Goal: Task Accomplishment & Management: Manage account settings

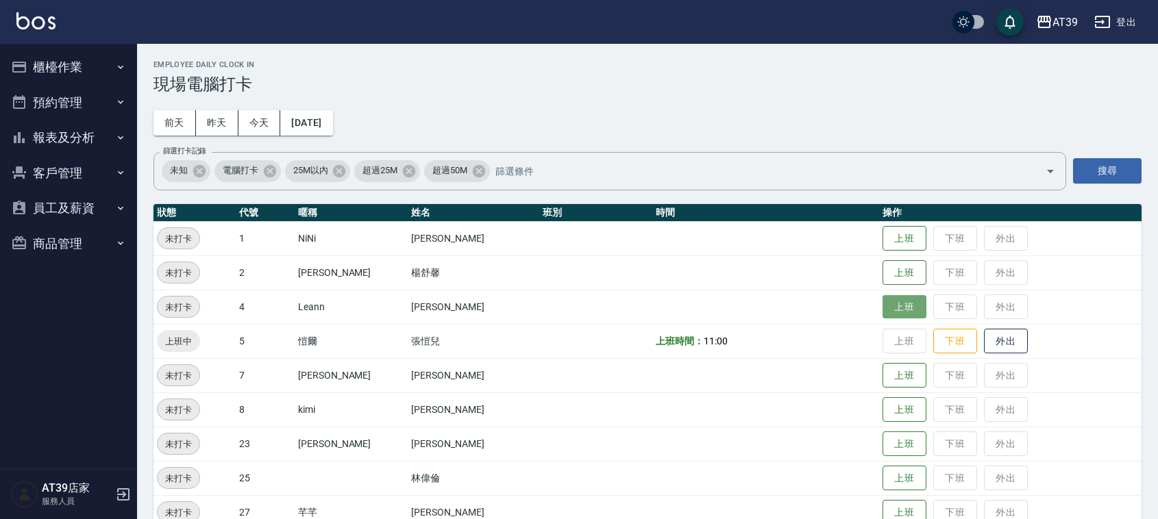
click at [891, 307] on button "上班" at bounding box center [904, 307] width 44 height 24
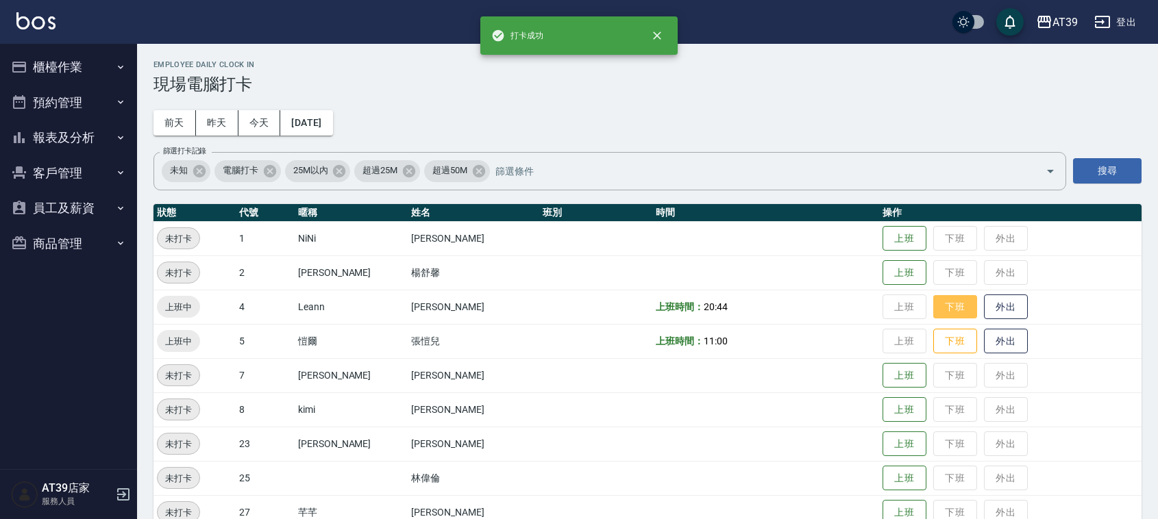
click at [933, 305] on button "下班" at bounding box center [955, 307] width 44 height 24
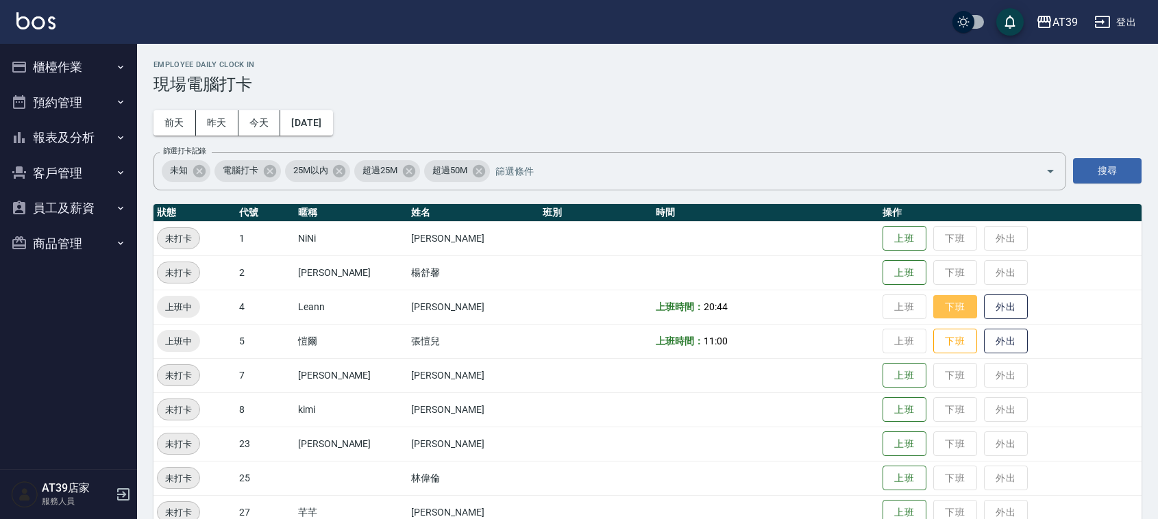
click at [933, 305] on button "下班" at bounding box center [955, 307] width 44 height 24
click at [929, 305] on td "上班 下班 外出" at bounding box center [1010, 307] width 262 height 34
click at [939, 358] on td "上班 下班 外出" at bounding box center [1010, 375] width 262 height 34
click at [937, 351] on button "下班" at bounding box center [955, 342] width 44 height 24
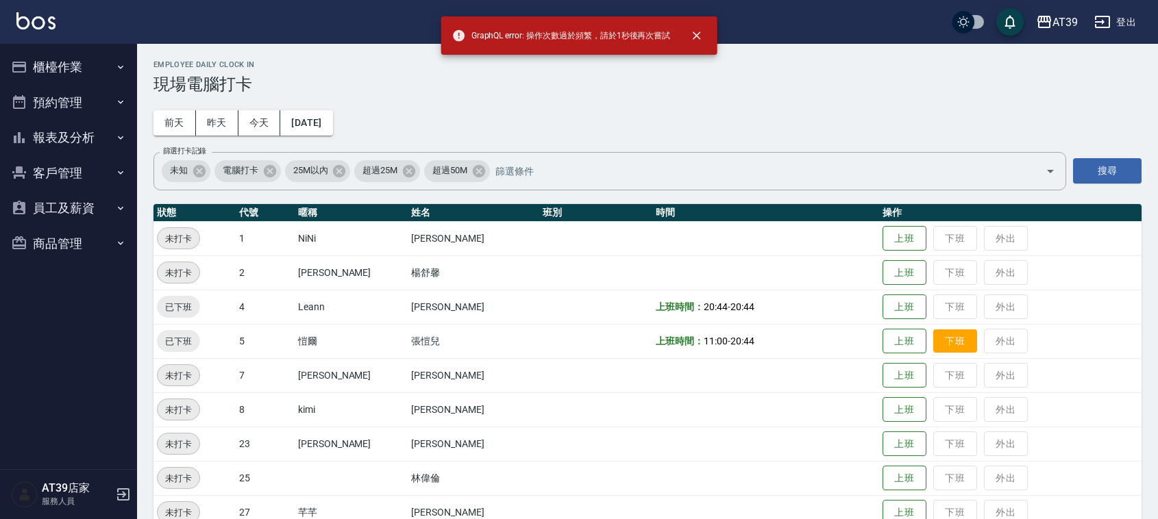
click at [937, 351] on td "上班 下班 外出" at bounding box center [1010, 341] width 262 height 34
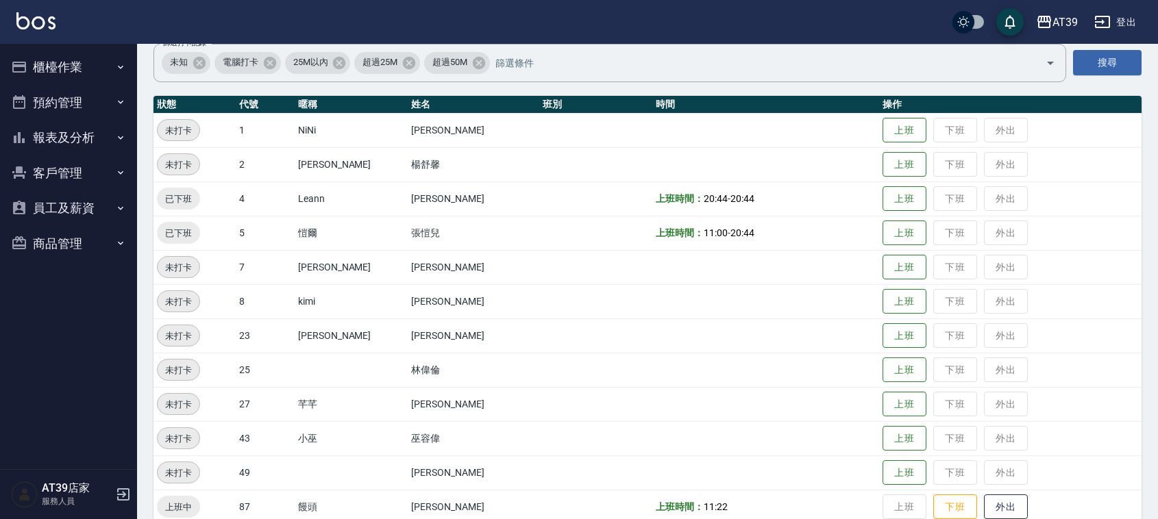
scroll to position [232, 0]
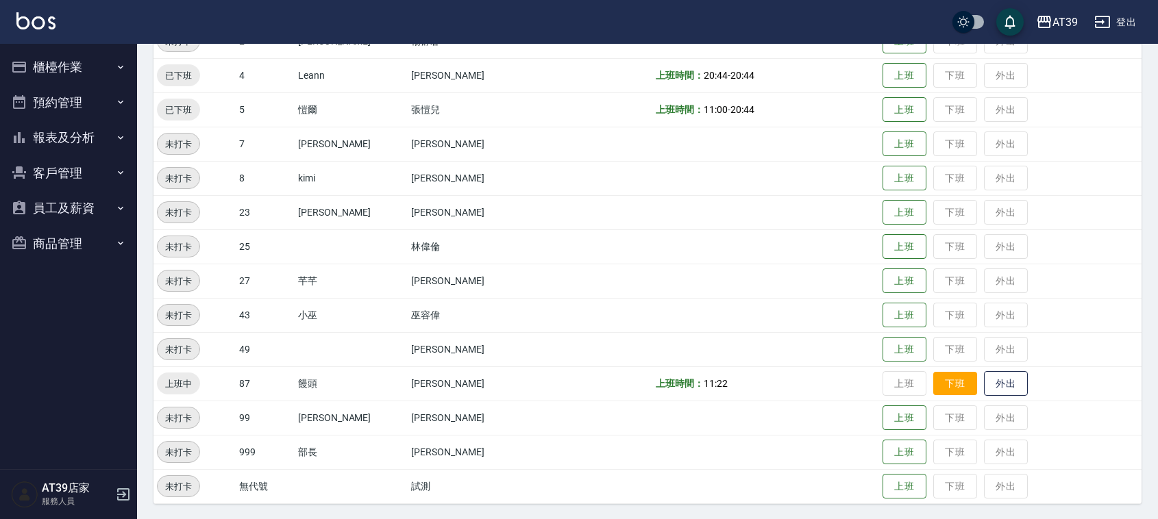
click at [937, 395] on button "下班" at bounding box center [955, 384] width 44 height 24
click at [32, 27] on img at bounding box center [35, 20] width 39 height 17
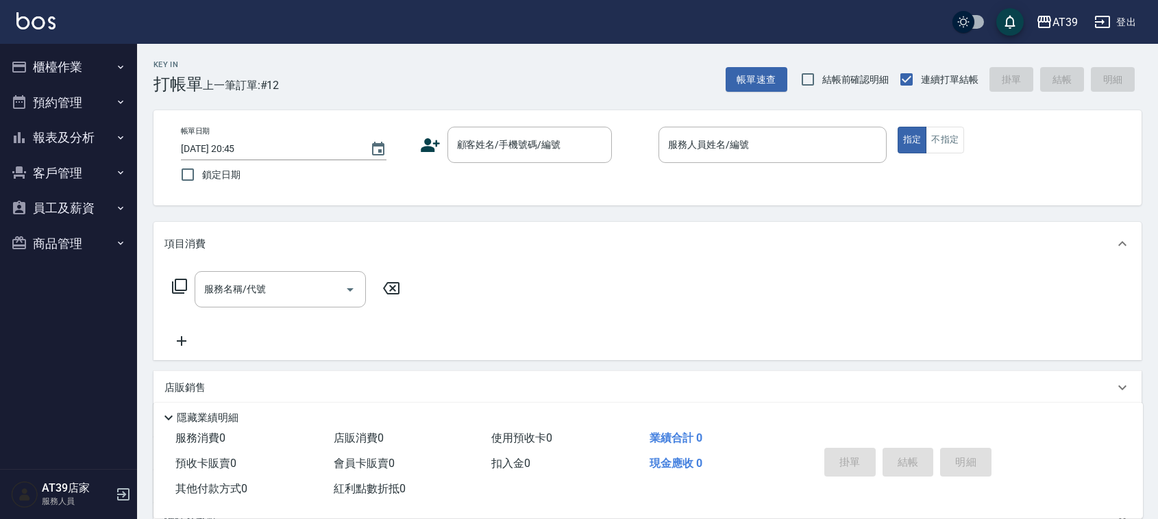
click at [441, 159] on div "顧客姓名/手機號碼/編號 顧客姓名/手機號碼/編號" at bounding box center [534, 145] width 228 height 36
click at [554, 162] on div "顧客姓名/手機號碼/編號" at bounding box center [529, 145] width 164 height 36
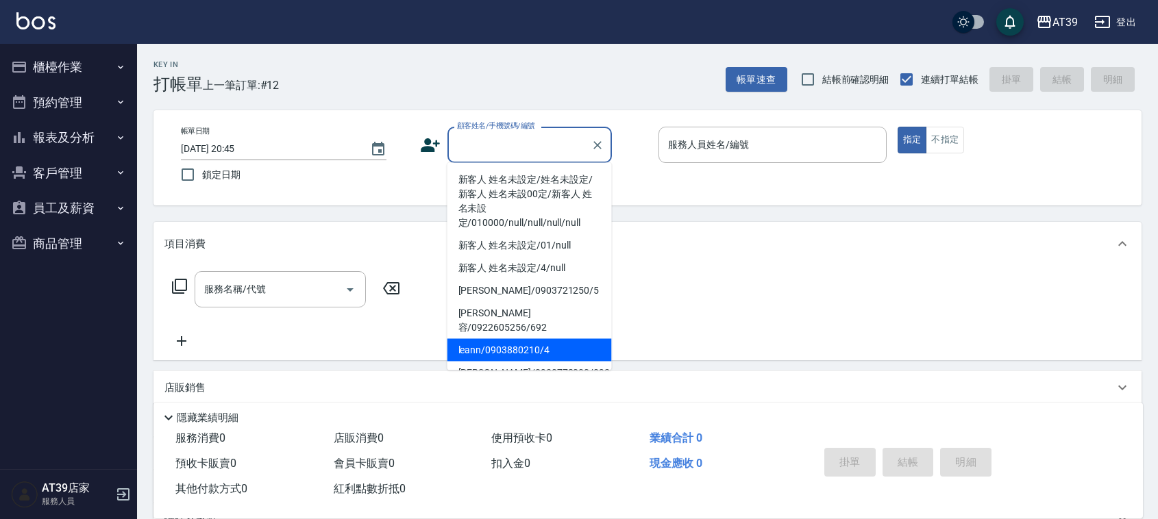
click at [543, 339] on li "leann/0903880210/4" at bounding box center [529, 350] width 164 height 23
type input "leann/0903880210/4"
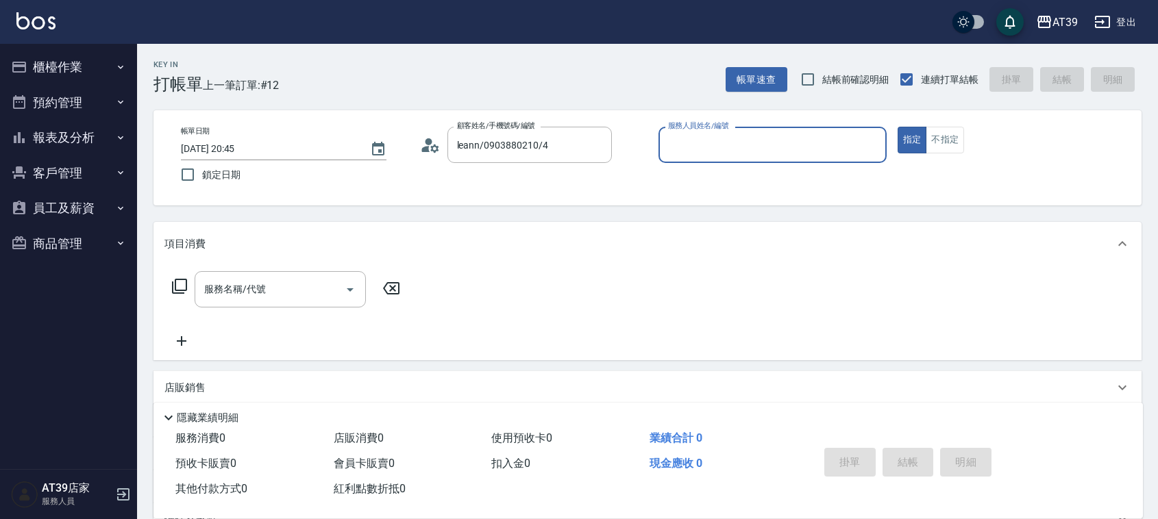
type input "Leann-4"
click at [179, 280] on icon at bounding box center [179, 286] width 15 height 15
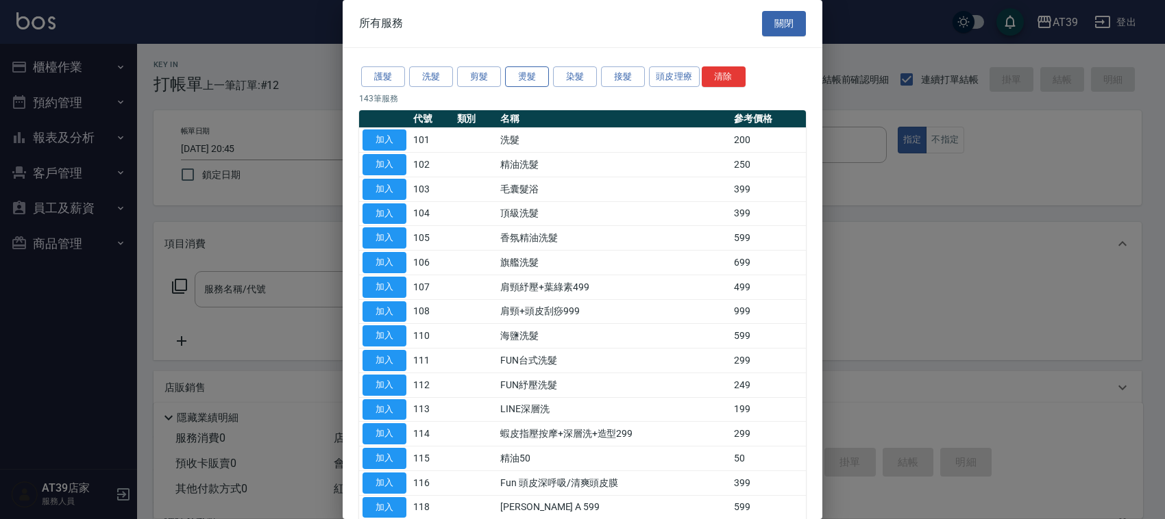
click at [519, 84] on button "燙髮" at bounding box center [527, 76] width 44 height 21
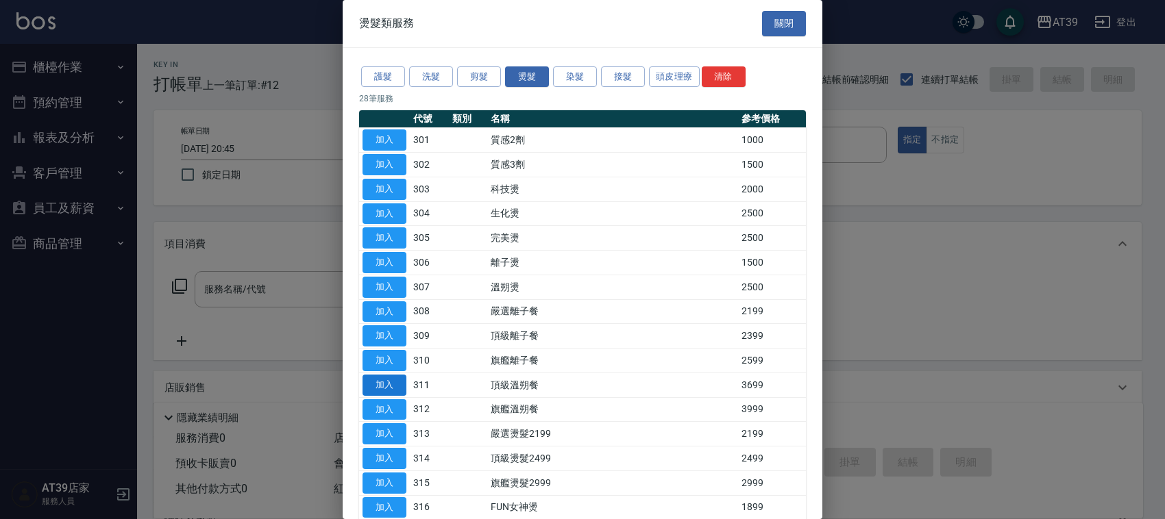
click at [398, 390] on button "加入" at bounding box center [384, 385] width 44 height 21
type input "頂級溫朔餐(311)"
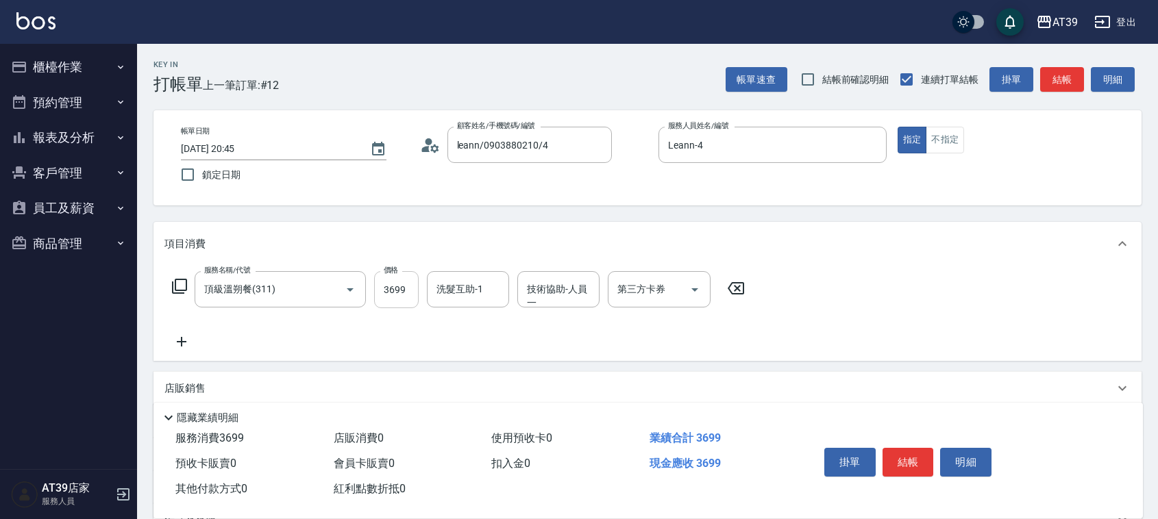
click at [396, 285] on input "3699" at bounding box center [396, 289] width 45 height 37
type input "3099"
click at [204, 391] on p "店販銷售" at bounding box center [184, 389] width 41 height 14
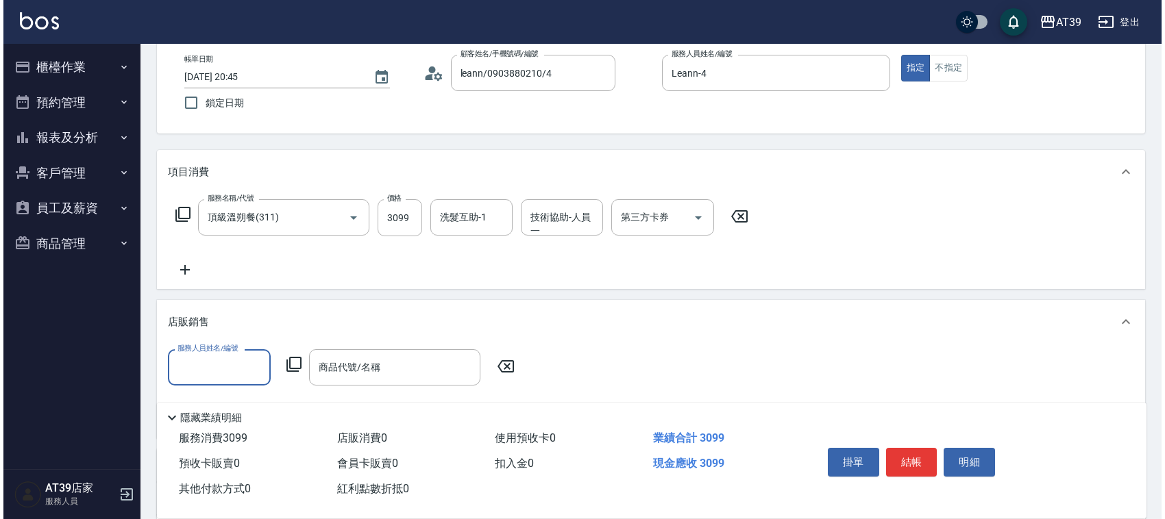
scroll to position [171, 0]
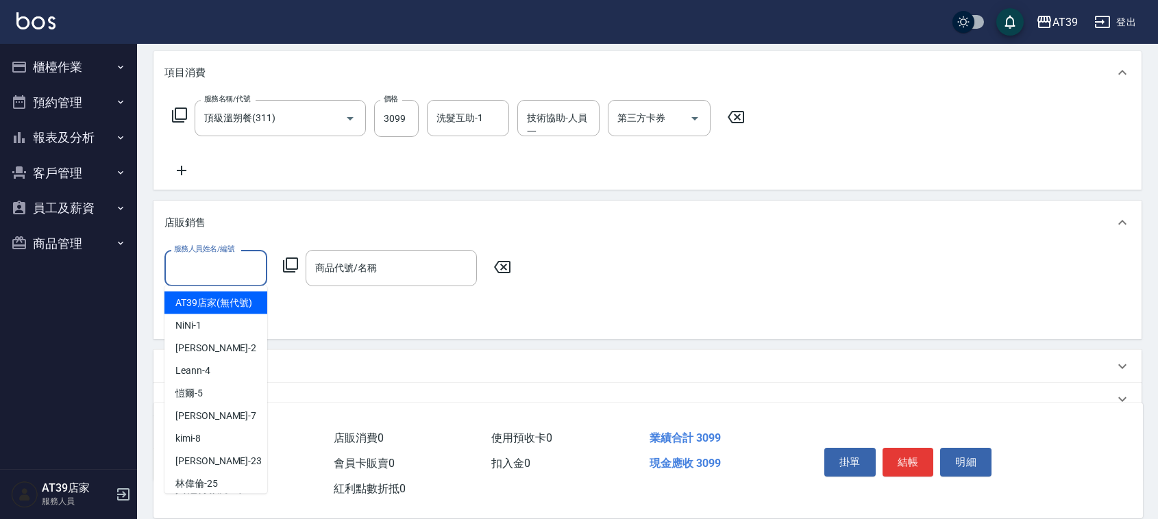
click at [230, 261] on input "服務人員姓名/編號" at bounding box center [216, 268] width 90 height 24
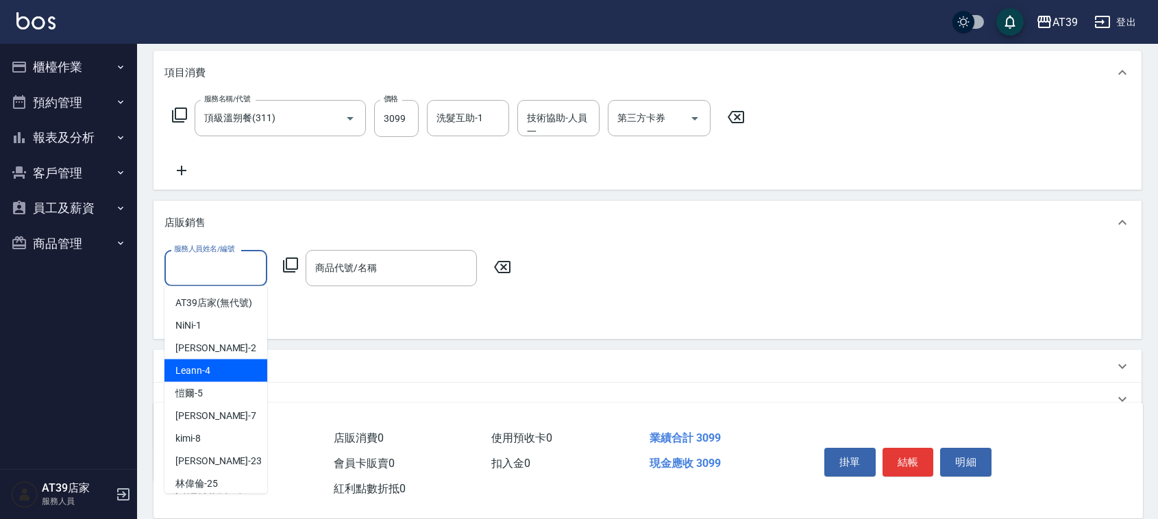
click at [214, 382] on div "Leann -4" at bounding box center [215, 371] width 103 height 23
type input "Leann-4"
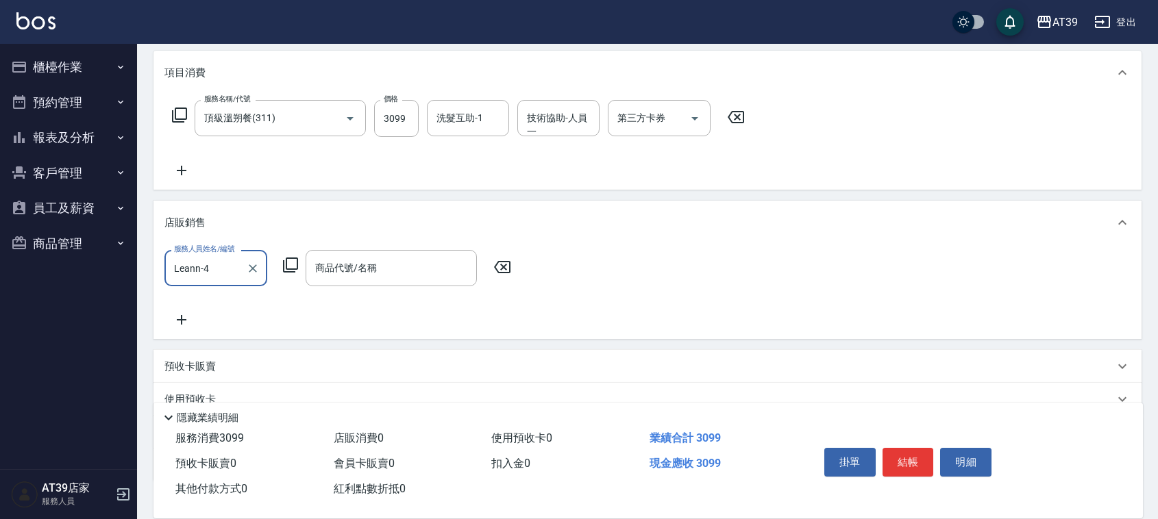
click at [286, 262] on icon at bounding box center [290, 265] width 15 height 15
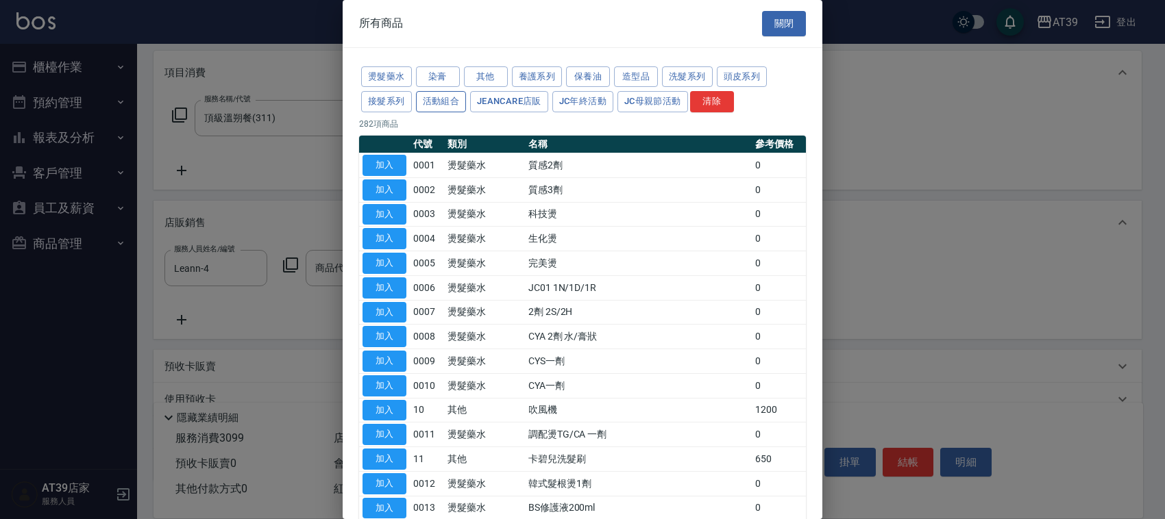
click at [449, 104] on button "活動組合" at bounding box center [441, 101] width 51 height 21
click at [423, 108] on button "活動組合" at bounding box center [441, 101] width 51 height 21
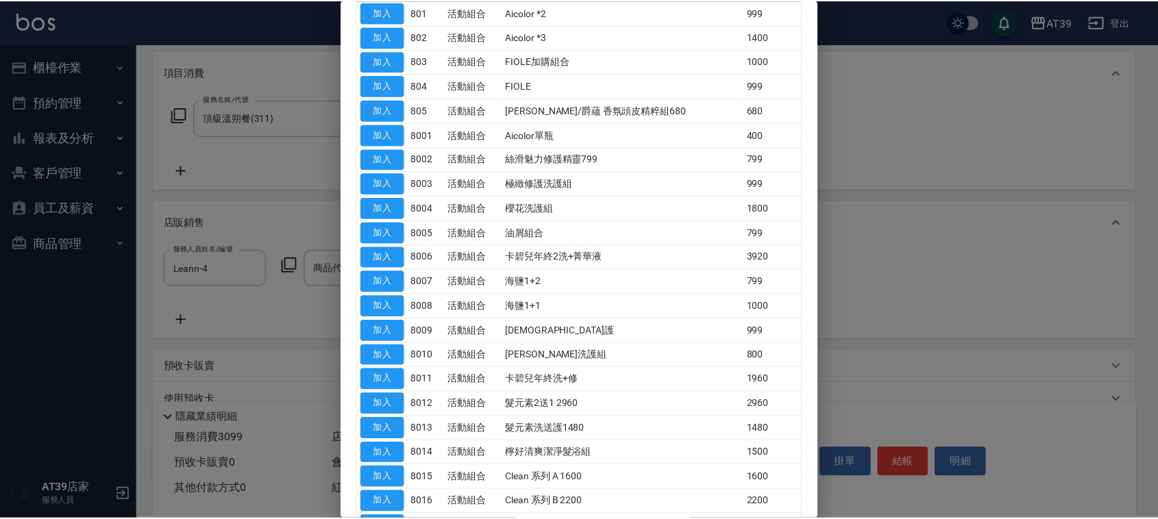
scroll to position [0, 0]
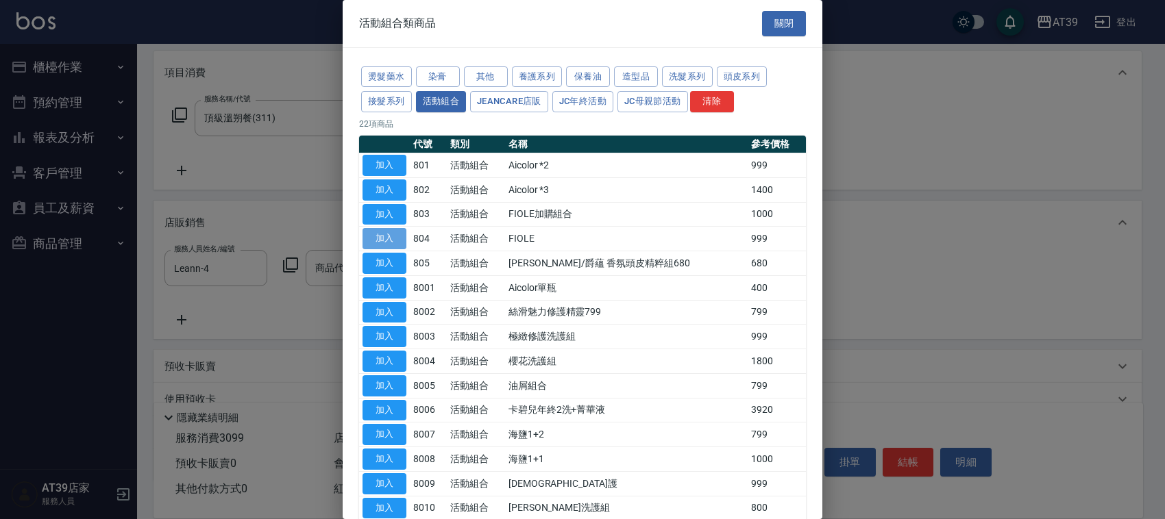
click at [382, 244] on button "加入" at bounding box center [384, 238] width 44 height 21
type input "FIOLE"
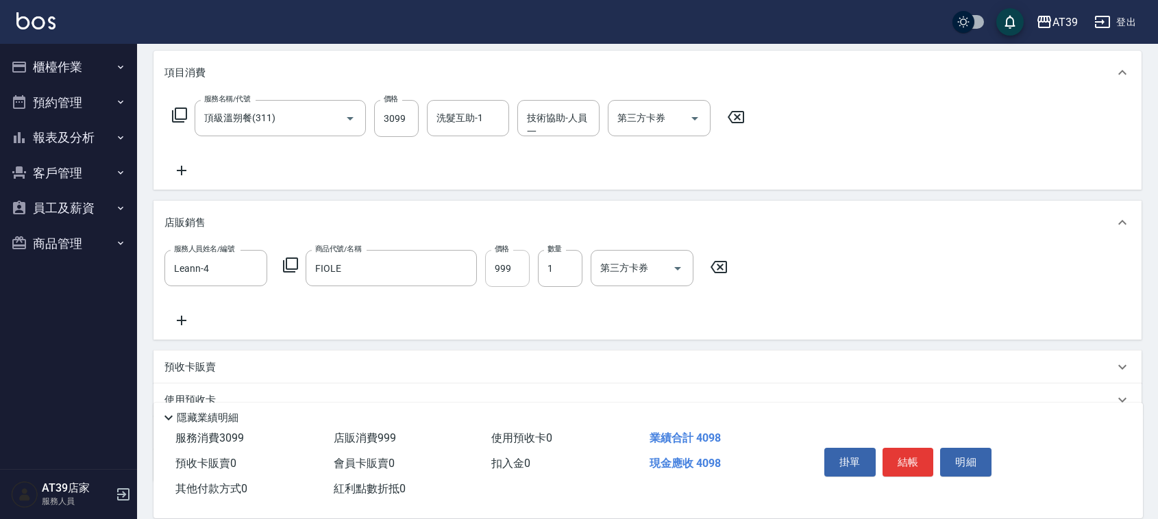
click at [517, 272] on input "999" at bounding box center [507, 268] width 45 height 37
type input "800"
click at [188, 317] on icon at bounding box center [181, 320] width 34 height 16
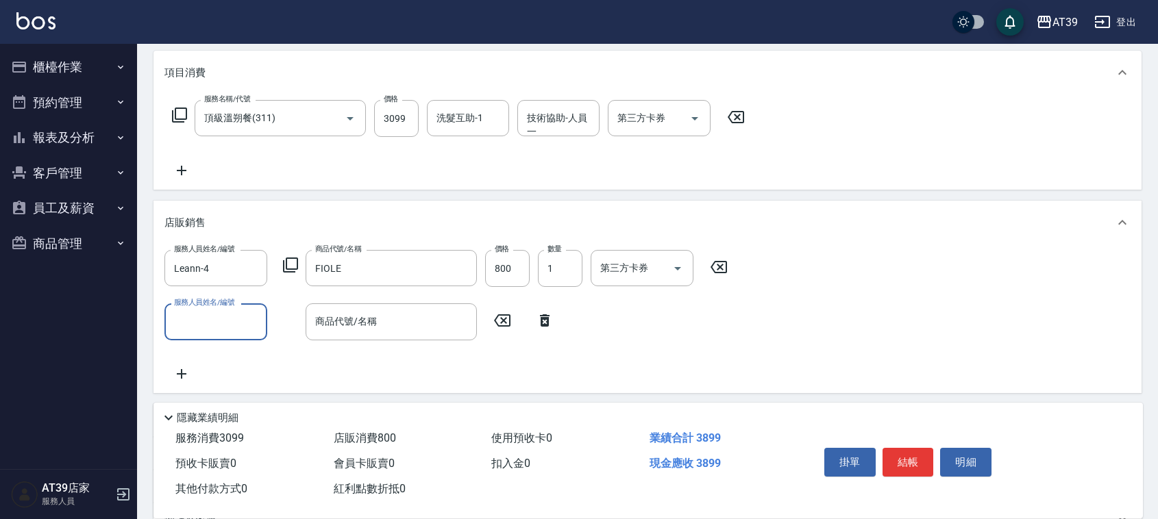
click at [217, 310] on input "服務人員姓名/編號" at bounding box center [216, 322] width 90 height 24
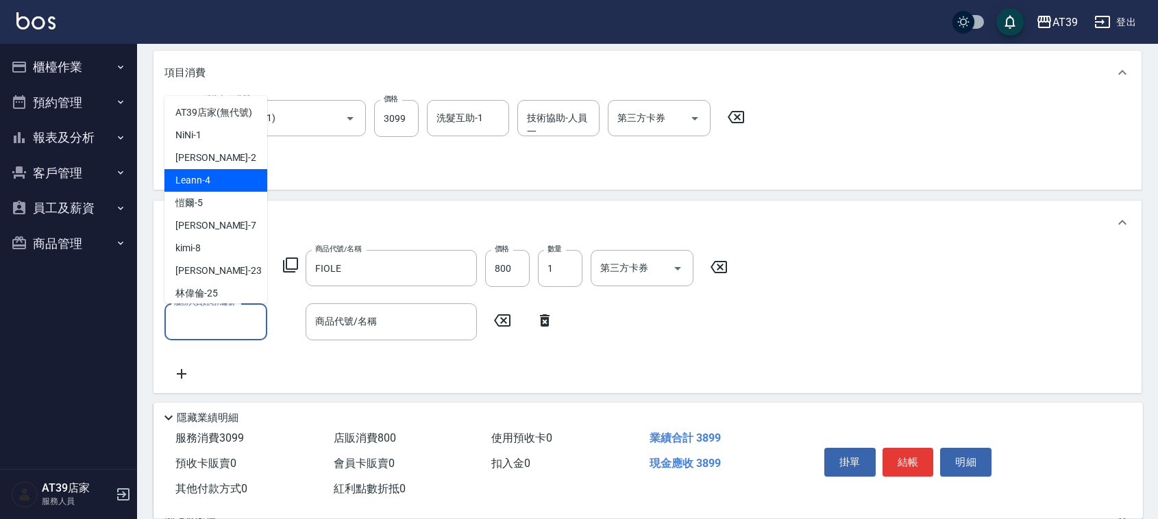
click at [243, 192] on div "Leann -4" at bounding box center [215, 180] width 103 height 23
type input "Leann-4"
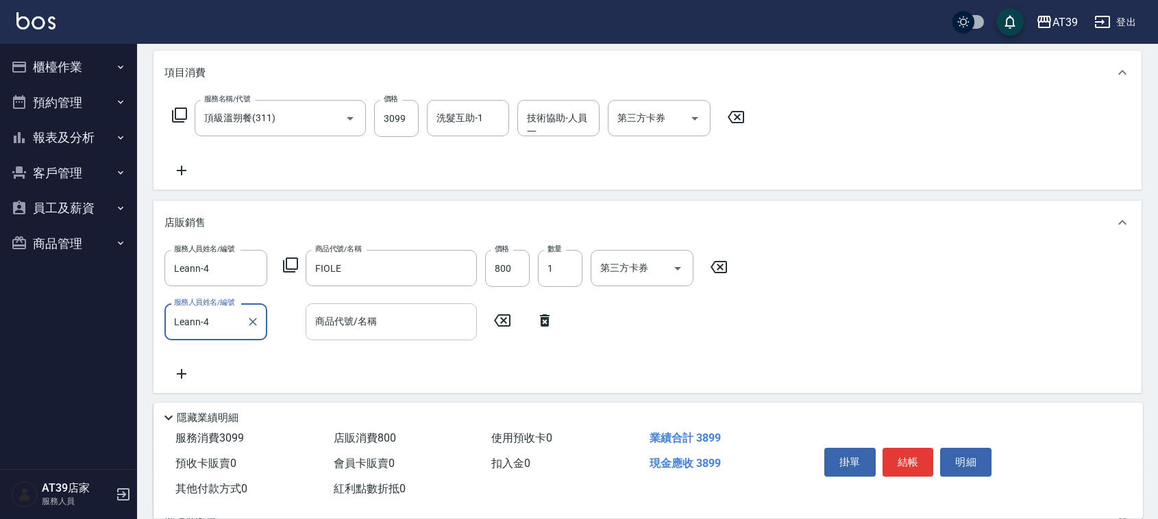
click at [336, 337] on div "商品代號/名稱" at bounding box center [391, 321] width 171 height 36
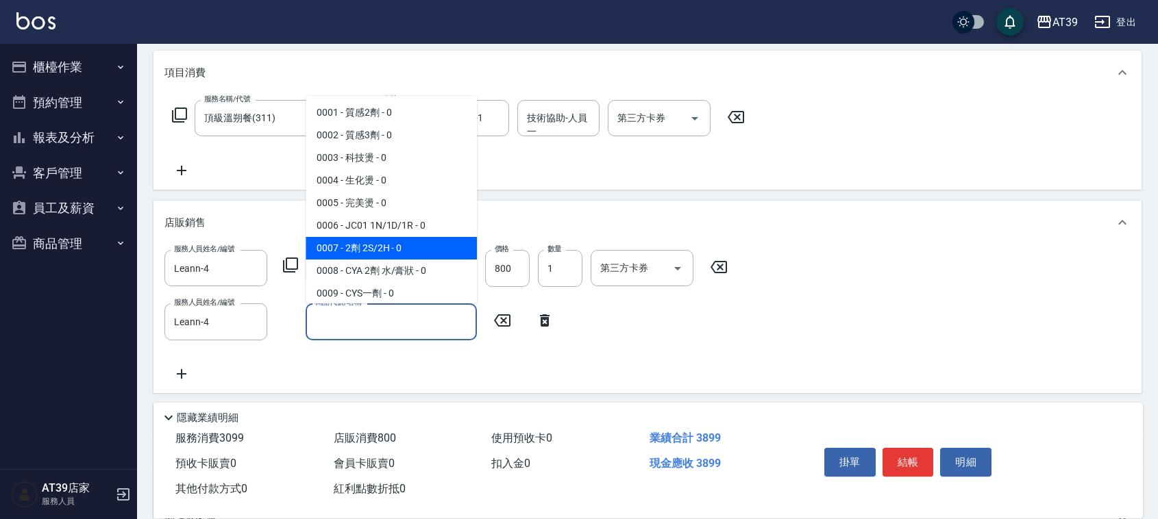
click at [292, 264] on icon at bounding box center [290, 265] width 16 height 16
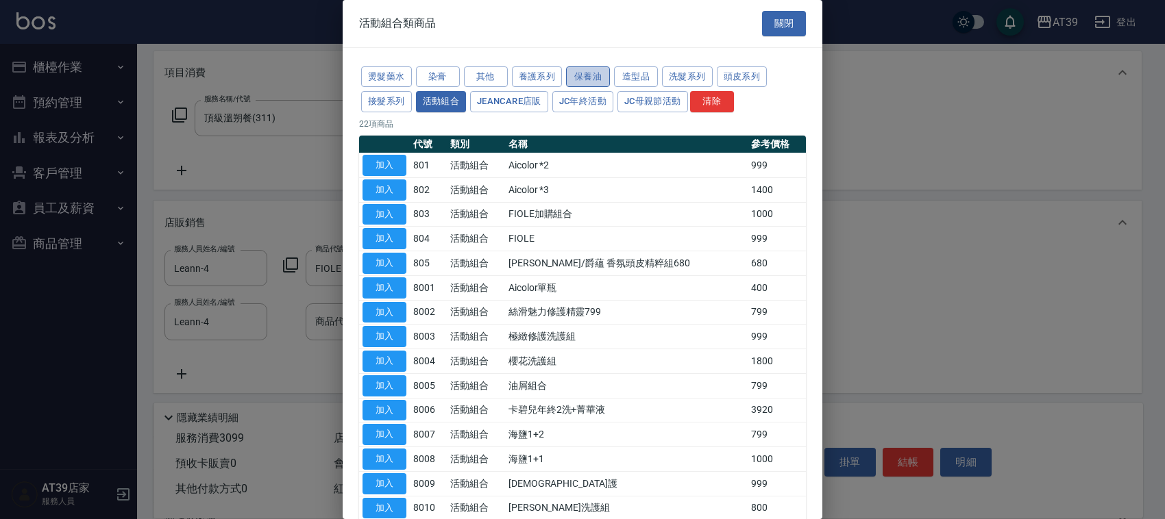
click at [598, 74] on button "保養油" at bounding box center [588, 76] width 44 height 21
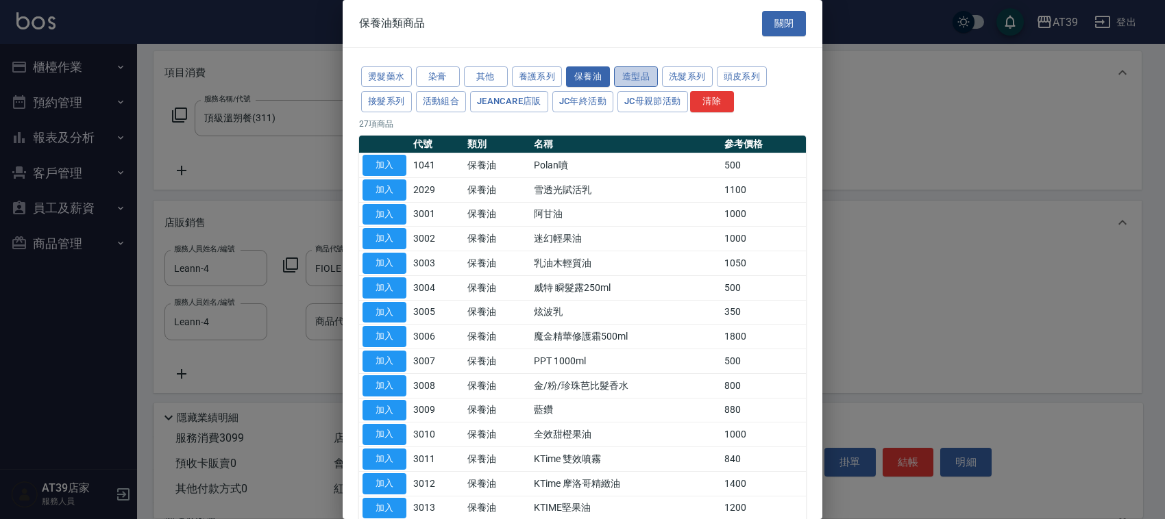
click at [628, 81] on button "造型品" at bounding box center [636, 76] width 44 height 21
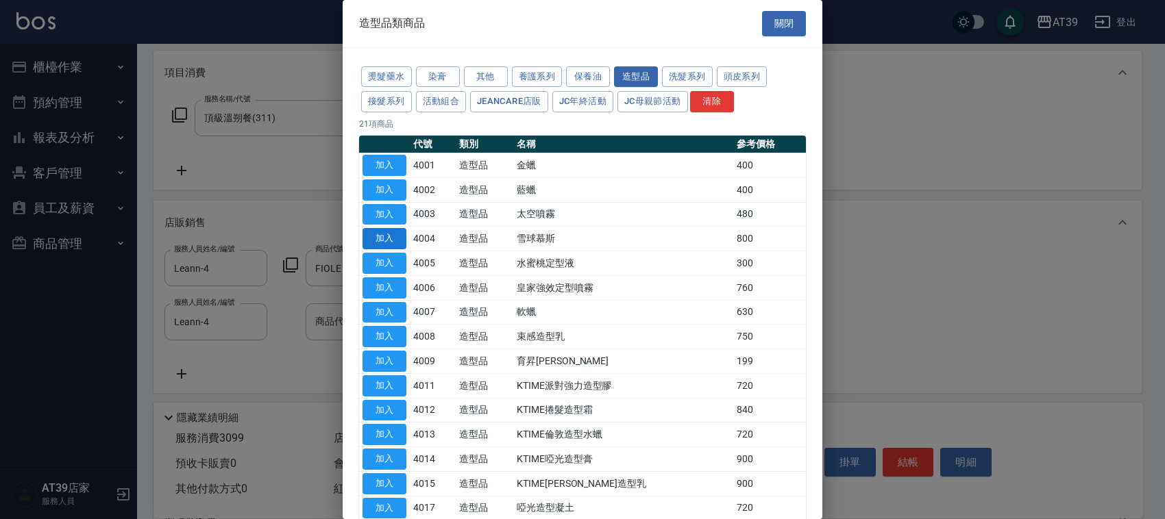
click at [367, 242] on button "加入" at bounding box center [384, 238] width 44 height 21
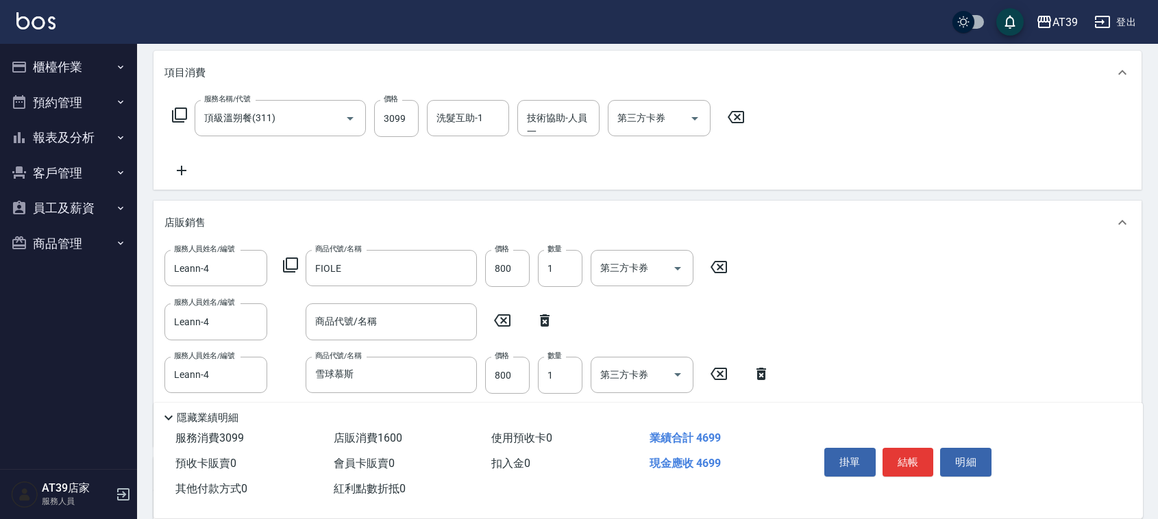
click at [551, 319] on icon at bounding box center [545, 320] width 34 height 16
type input "雪球慕斯"
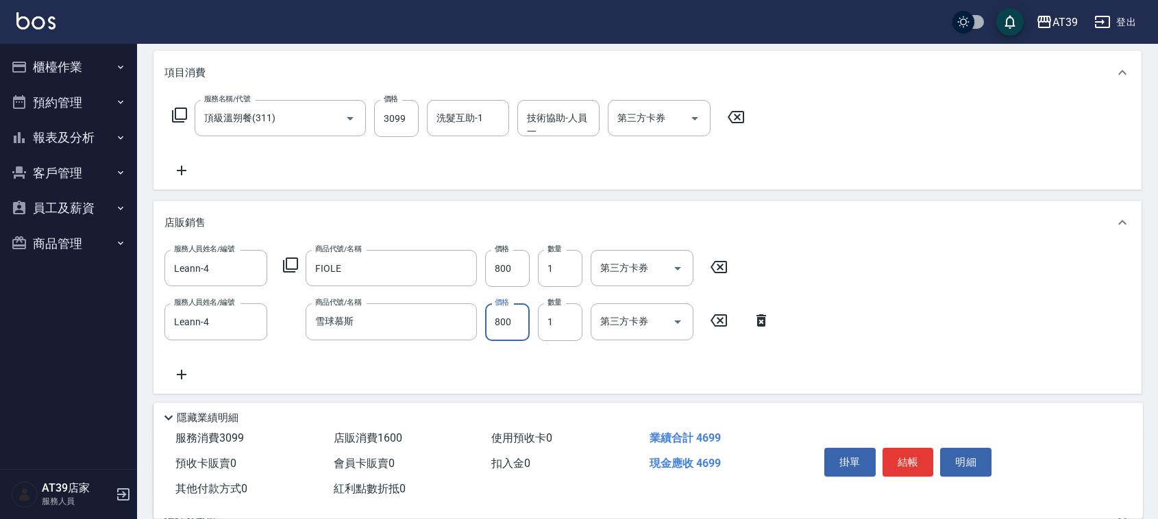
click at [512, 334] on input "800" at bounding box center [507, 321] width 45 height 37
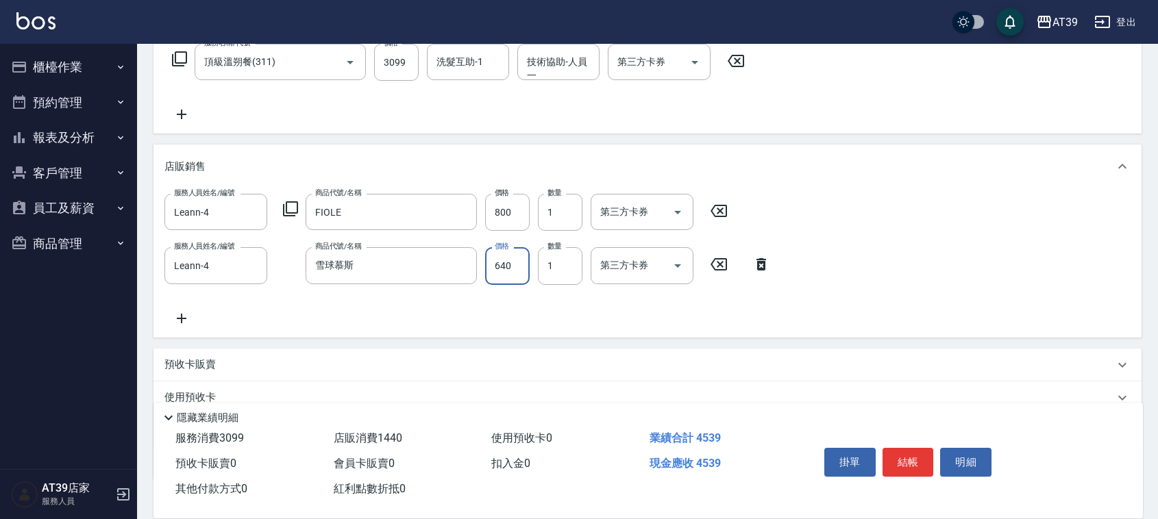
scroll to position [317, 0]
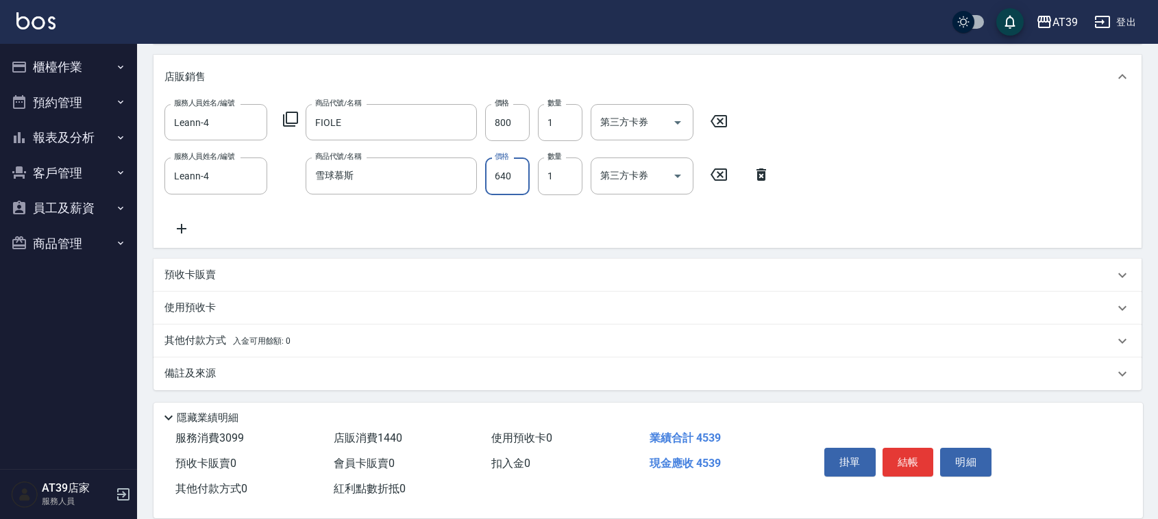
type input "640"
click at [206, 307] on p "使用預收卡" at bounding box center [189, 308] width 51 height 14
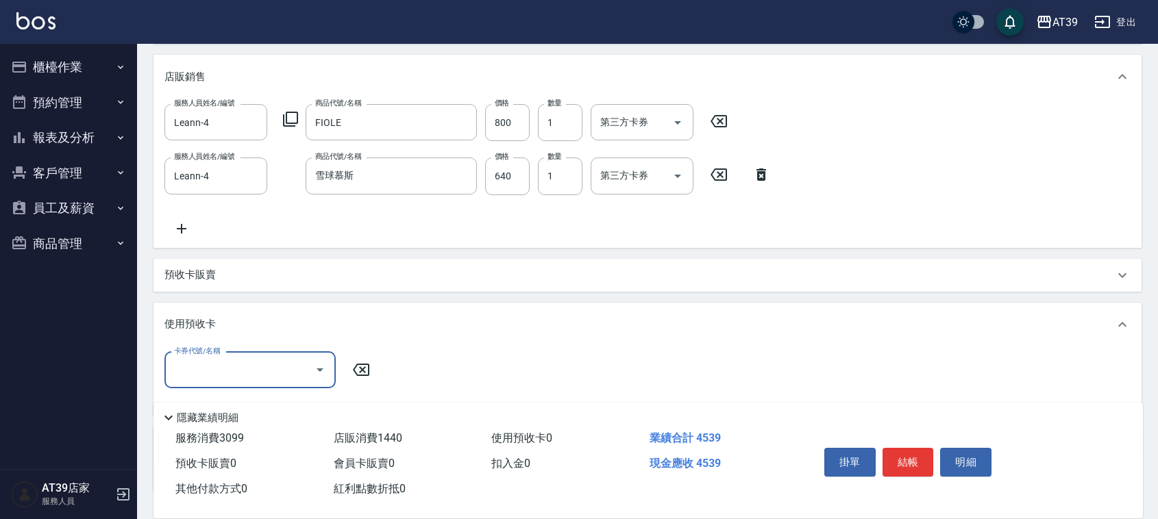
scroll to position [0, 0]
click at [257, 367] on input "卡券代號/名稱" at bounding box center [240, 370] width 138 height 24
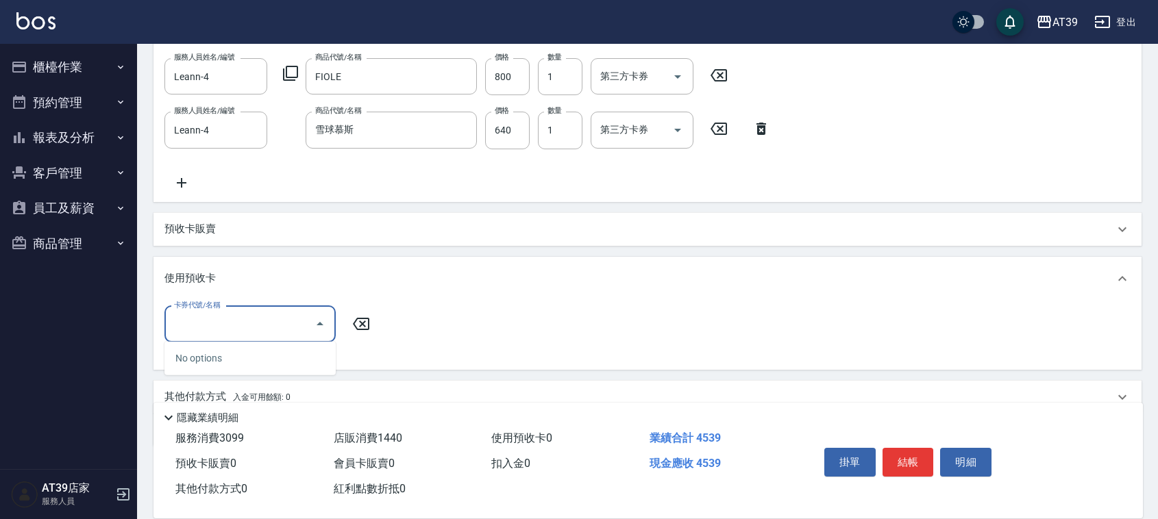
scroll to position [420, 0]
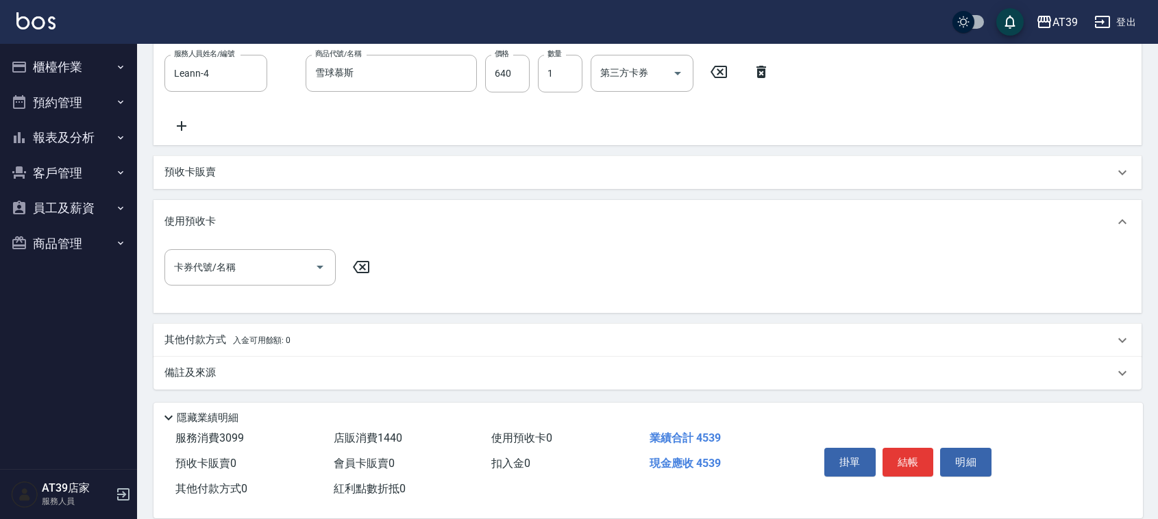
click at [240, 357] on div "備註及來源" at bounding box center [647, 373] width 988 height 33
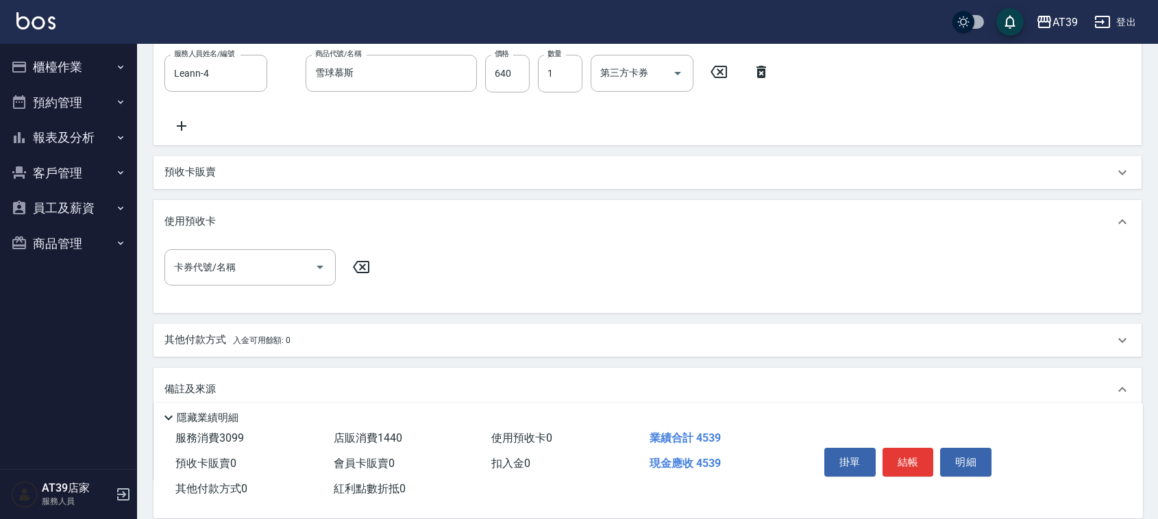
click at [238, 348] on div "其他付款方式 入金可用餘額: 0" at bounding box center [647, 340] width 988 height 33
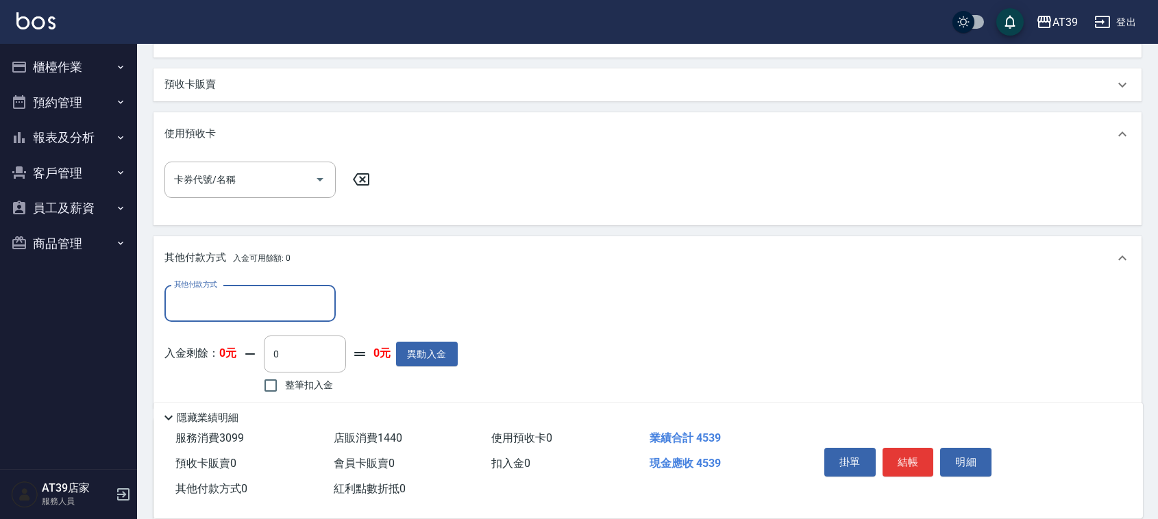
scroll to position [651, 0]
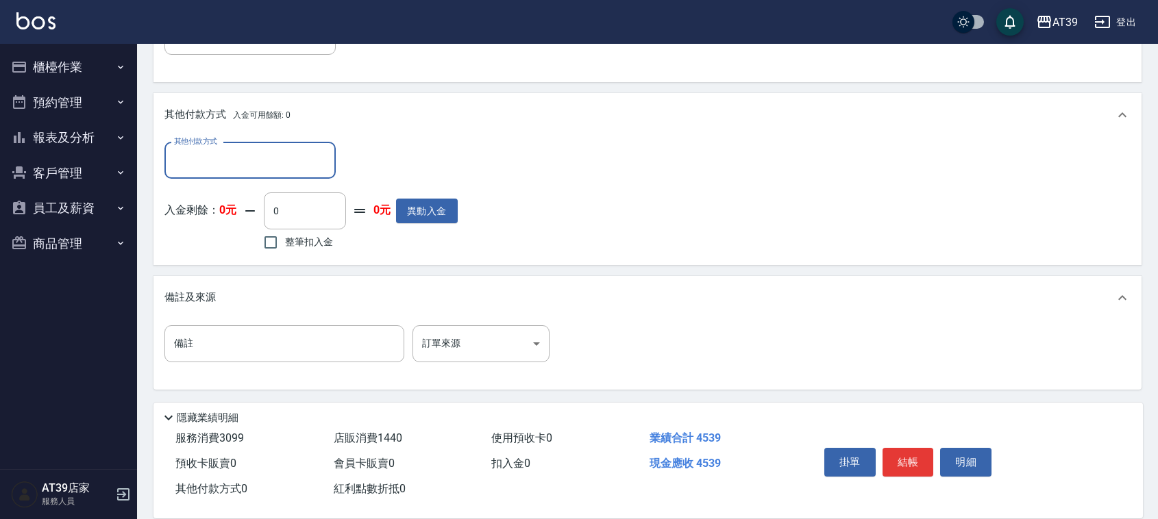
click at [248, 165] on input "其他付款方式" at bounding box center [250, 161] width 159 height 24
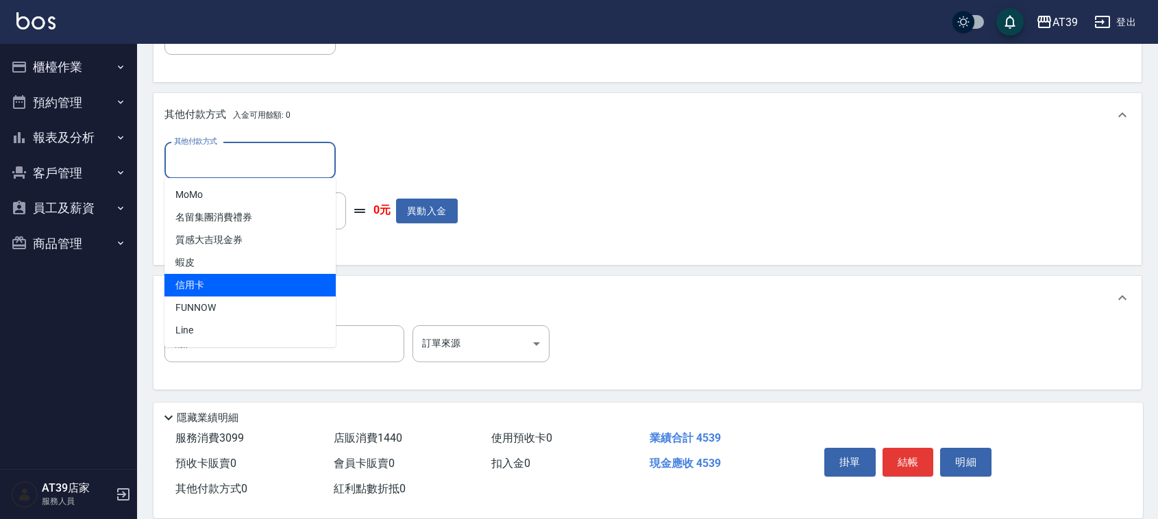
click at [248, 295] on span "信用卡" at bounding box center [249, 285] width 171 height 23
type input "信用卡"
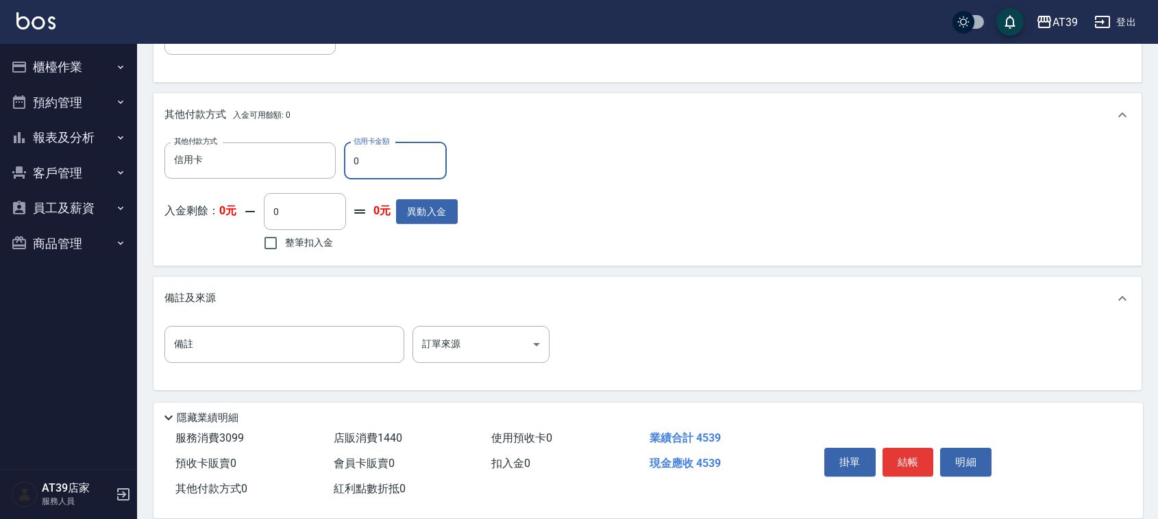
click at [388, 164] on input "0" at bounding box center [395, 160] width 103 height 37
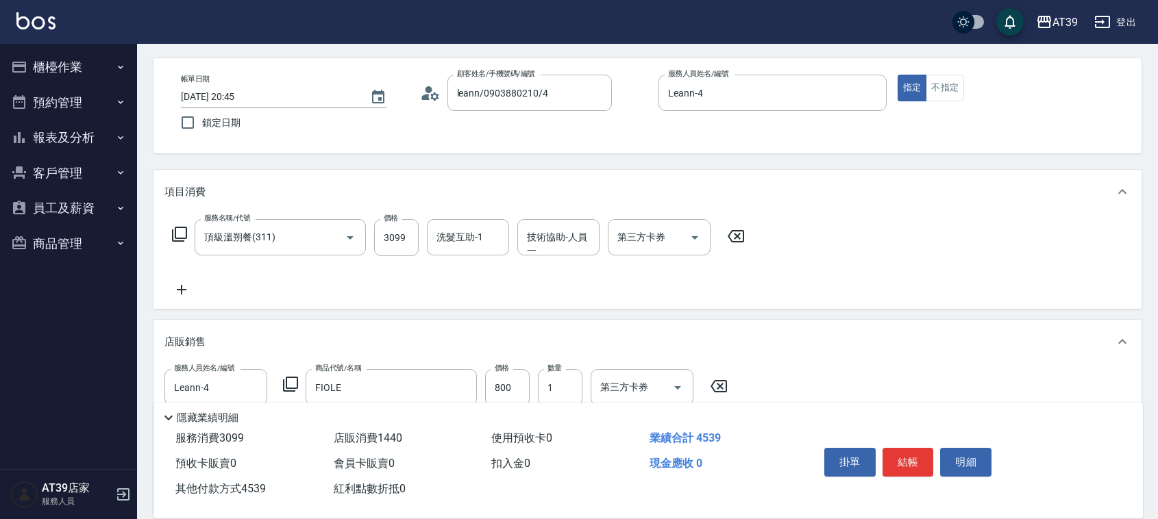
scroll to position [51, 0]
type input "4539"
click at [908, 470] on button "結帳" at bounding box center [907, 462] width 51 height 29
type input "[DATE] 20:46"
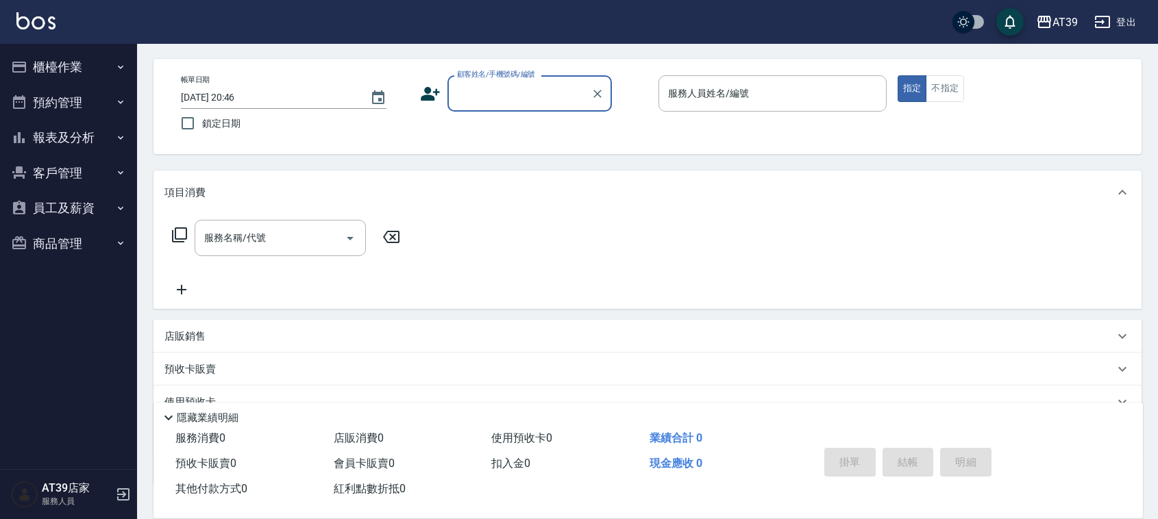
click at [521, 89] on input "顧客姓名/手機號碼/編號" at bounding box center [520, 94] width 132 height 24
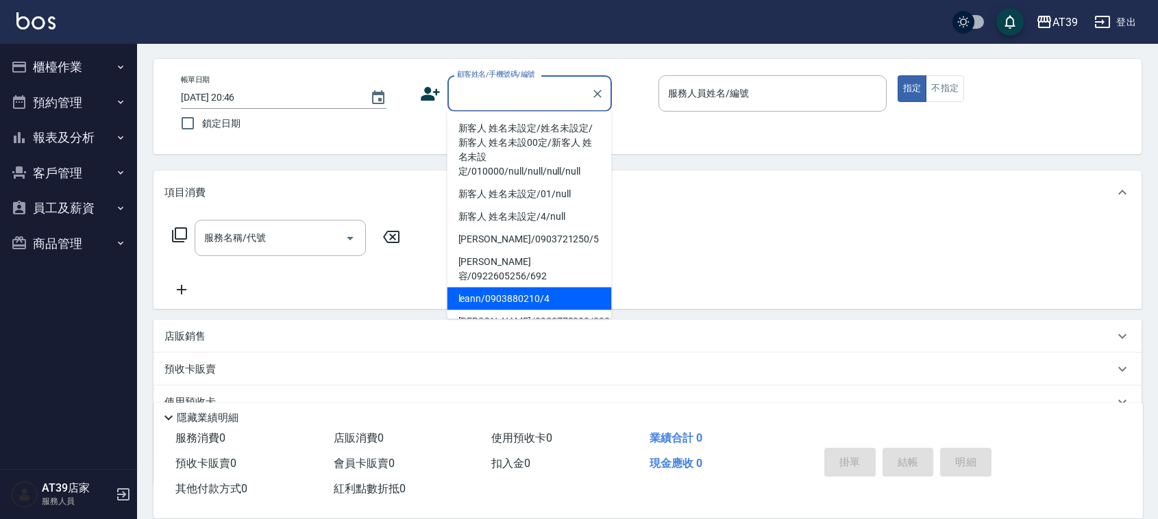
click at [504, 288] on li "leann/0903880210/4" at bounding box center [529, 299] width 164 height 23
type input "leann/0903880210/4"
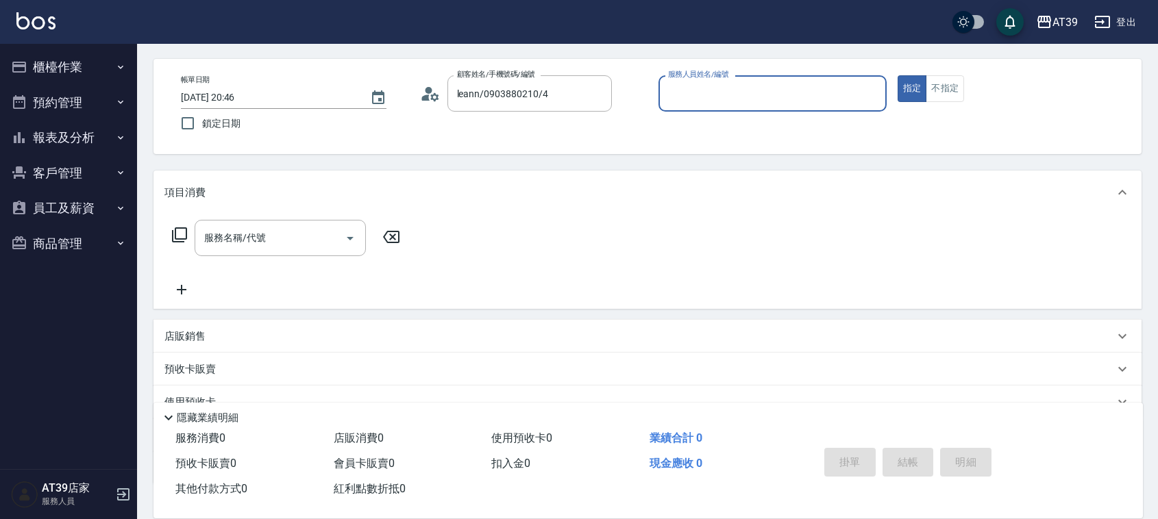
type input "Leann-4"
click at [303, 236] on input "服務名稱/代號" at bounding box center [270, 238] width 138 height 24
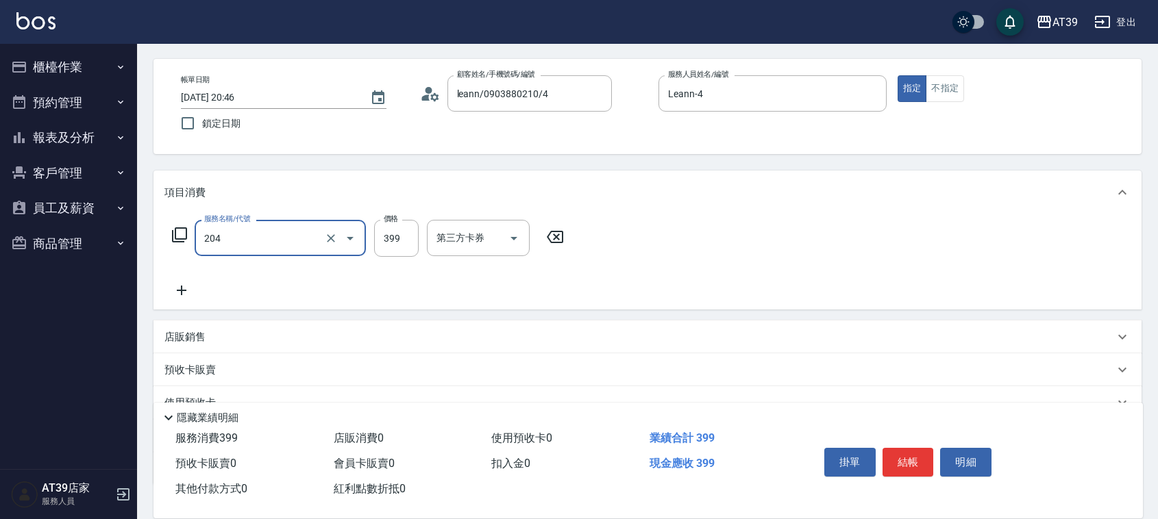
type input "A級洗+剪(204)"
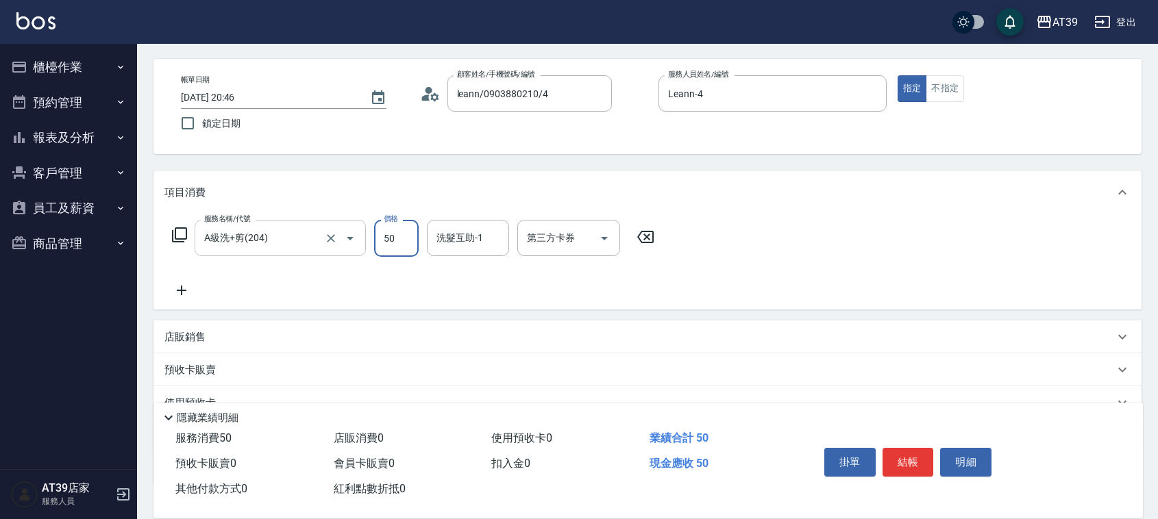
type input "500"
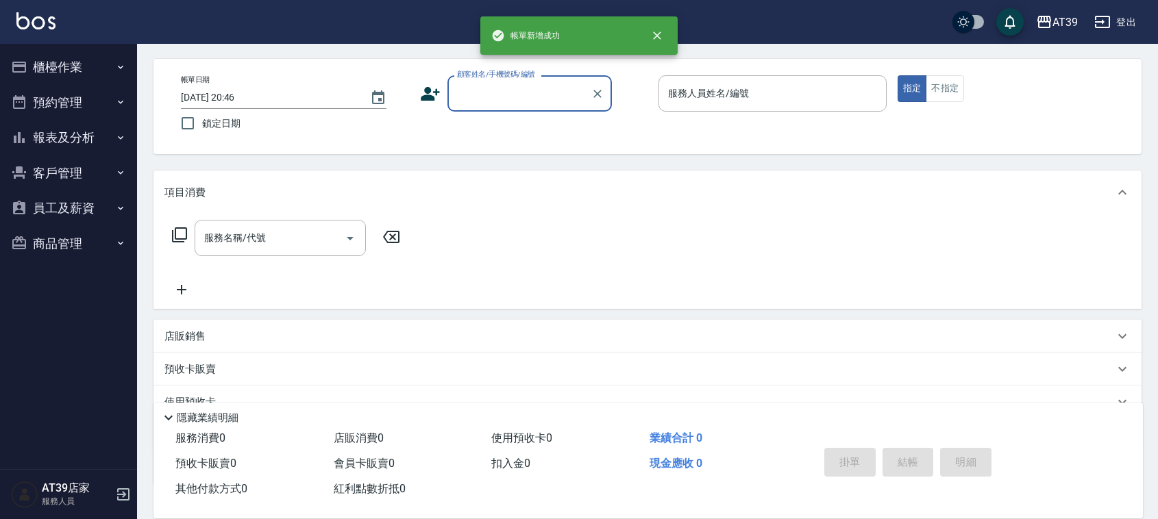
click at [536, 95] on input "顧客姓名/手機號碼/編號" at bounding box center [520, 94] width 132 height 24
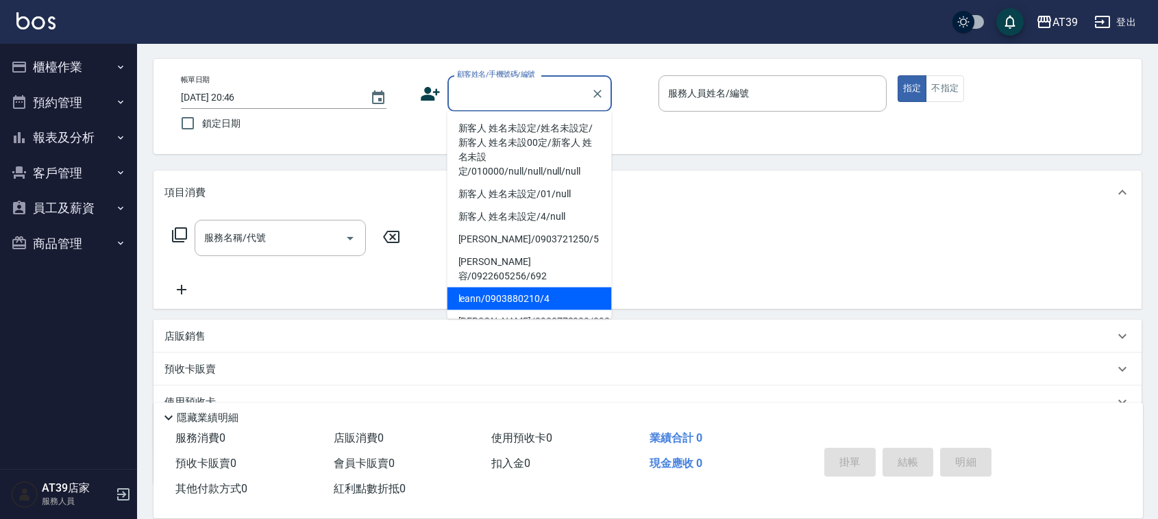
click at [529, 288] on li "leann/0903880210/4" at bounding box center [529, 299] width 164 height 23
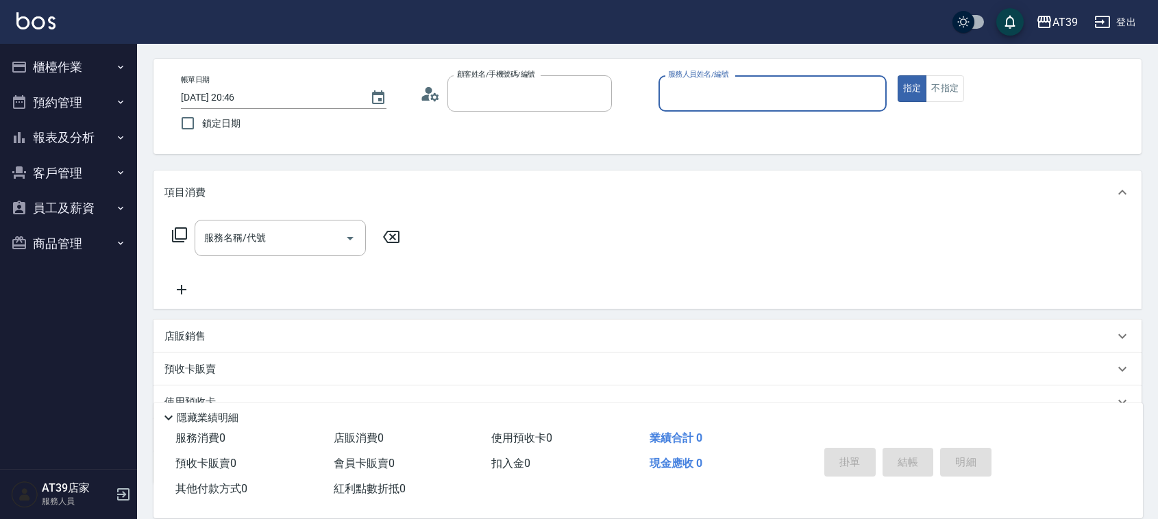
type input "leann/0903880210/4"
type input "Leann-4"
click at [258, 233] on div "服務名稱/代號 服務名稱/代號" at bounding box center [280, 238] width 171 height 36
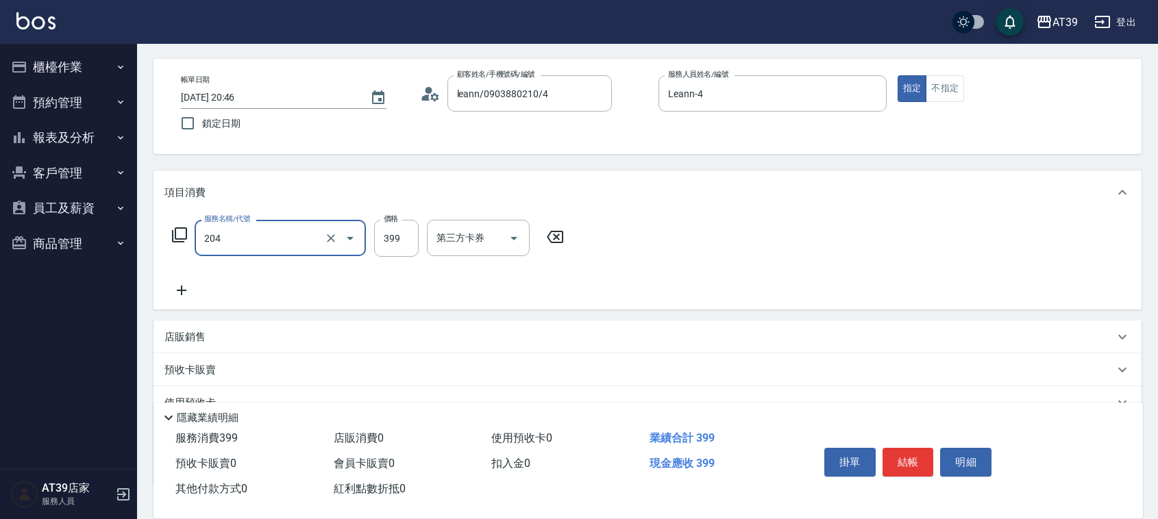
type input "A級洗+剪(204)"
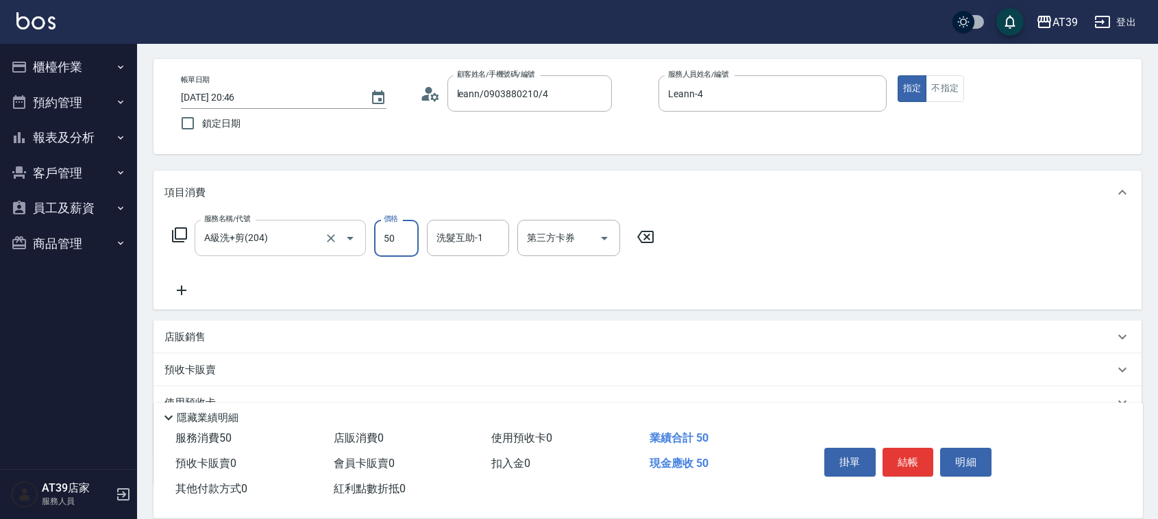
type input "500"
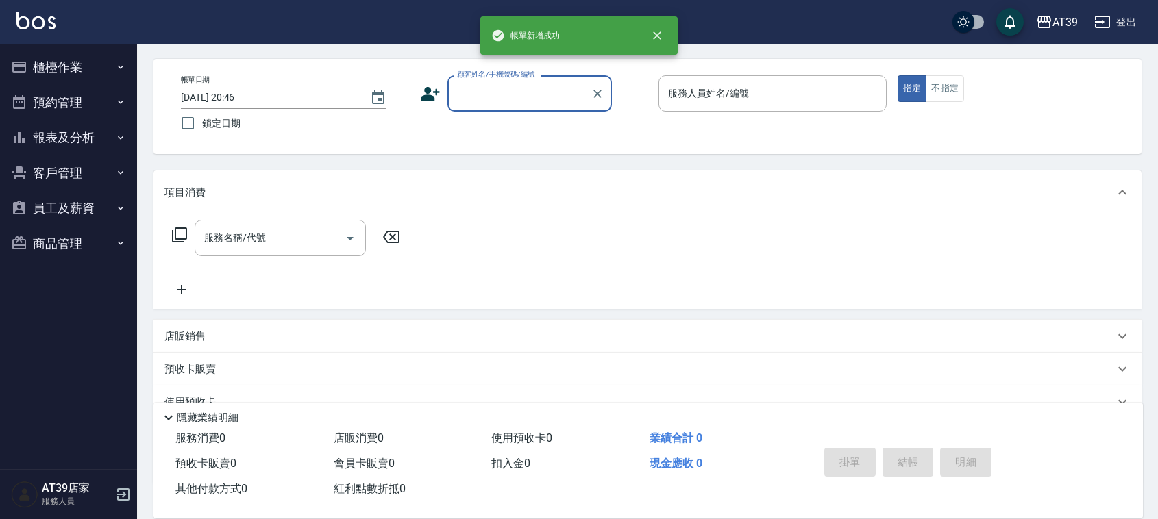
click at [495, 101] on input "顧客姓名/手機號碼/編號" at bounding box center [520, 94] width 132 height 24
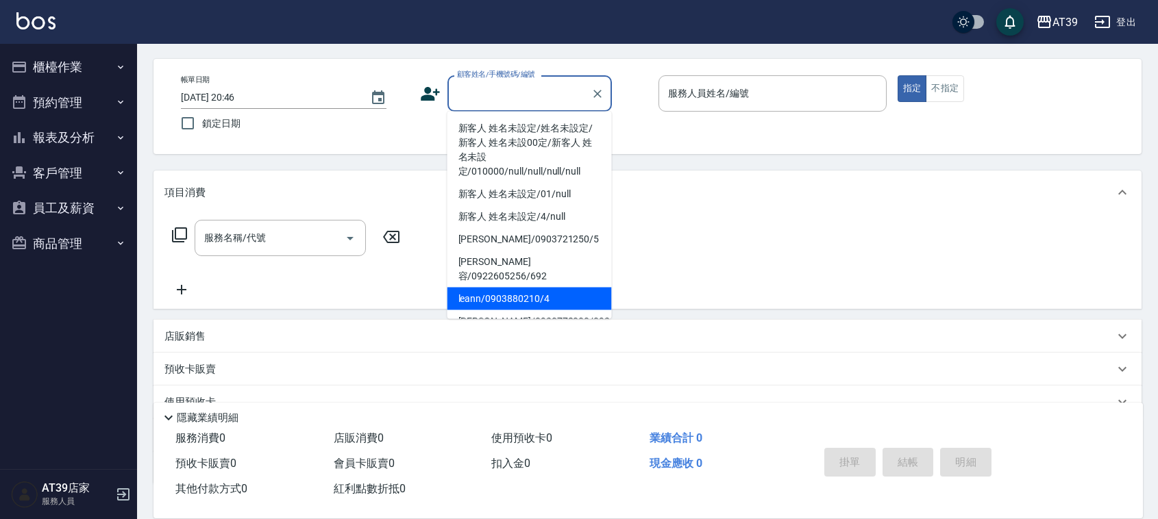
click at [518, 288] on li "leann/0903880210/4" at bounding box center [529, 299] width 164 height 23
type input "leann/0903880210/4"
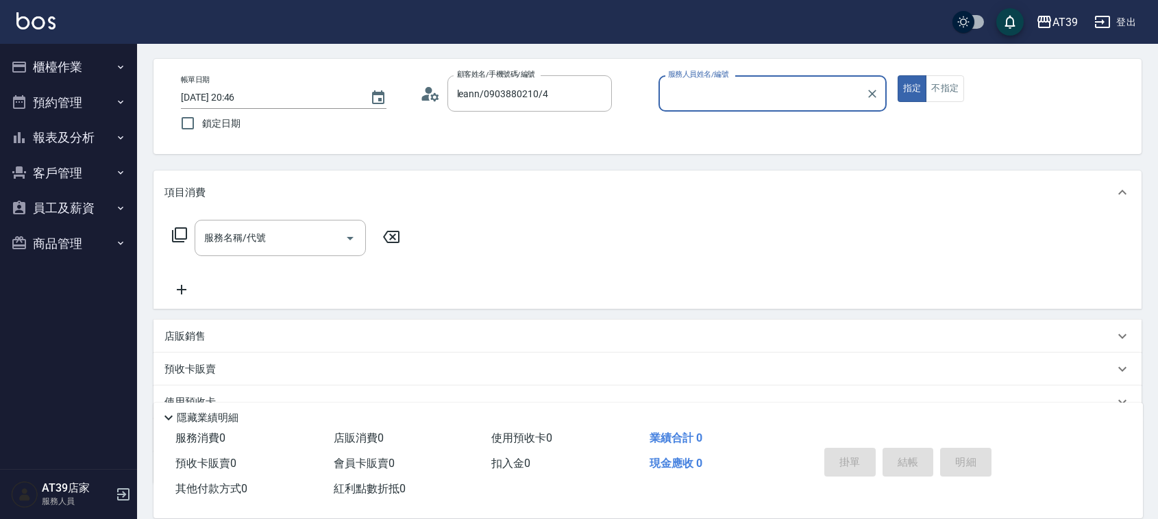
type input "Leann-4"
click at [175, 241] on icon at bounding box center [179, 234] width 15 height 15
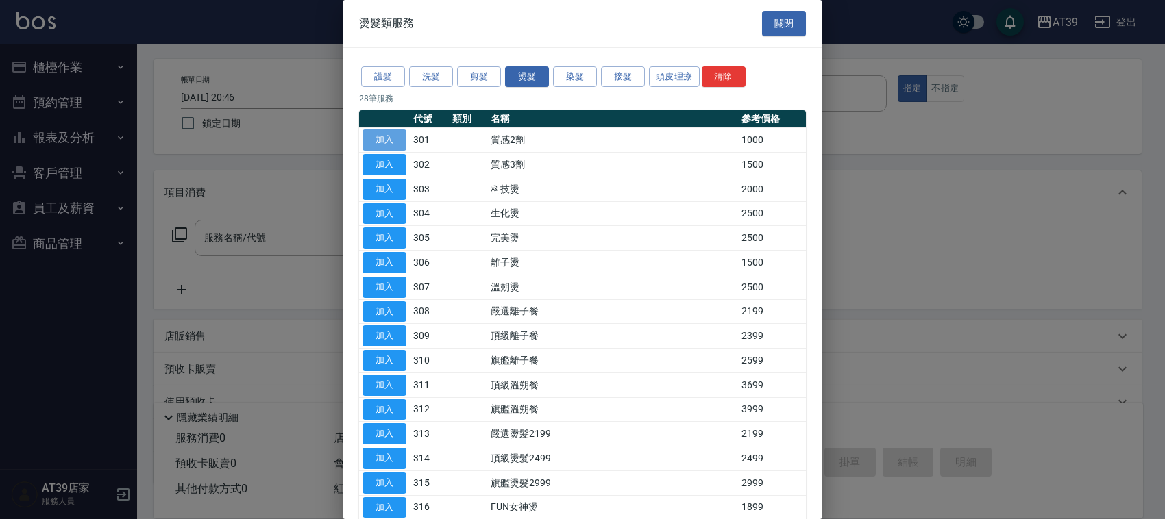
click at [398, 138] on button "加入" at bounding box center [384, 139] width 44 height 21
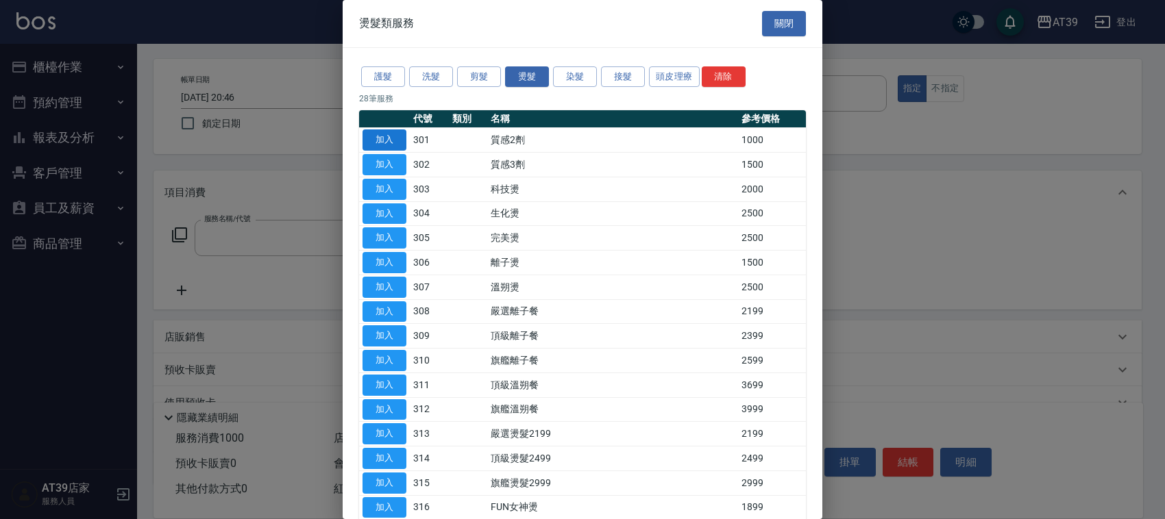
type input "質感2劑(301)"
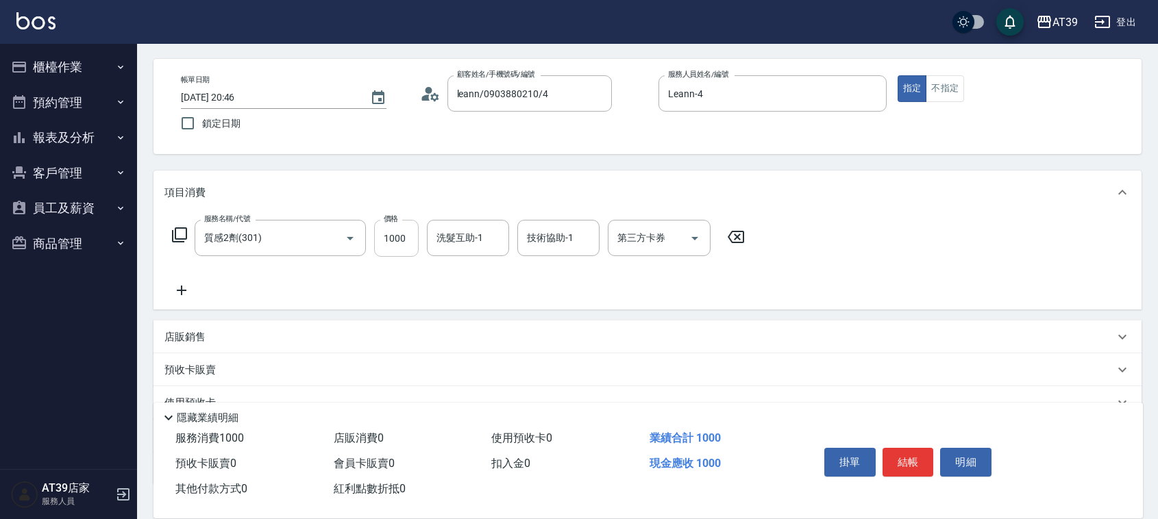
click at [406, 248] on input "1000" at bounding box center [396, 238] width 45 height 37
type input "2800"
click at [919, 464] on button "結帳" at bounding box center [907, 462] width 51 height 29
type input "[DATE] 20:47"
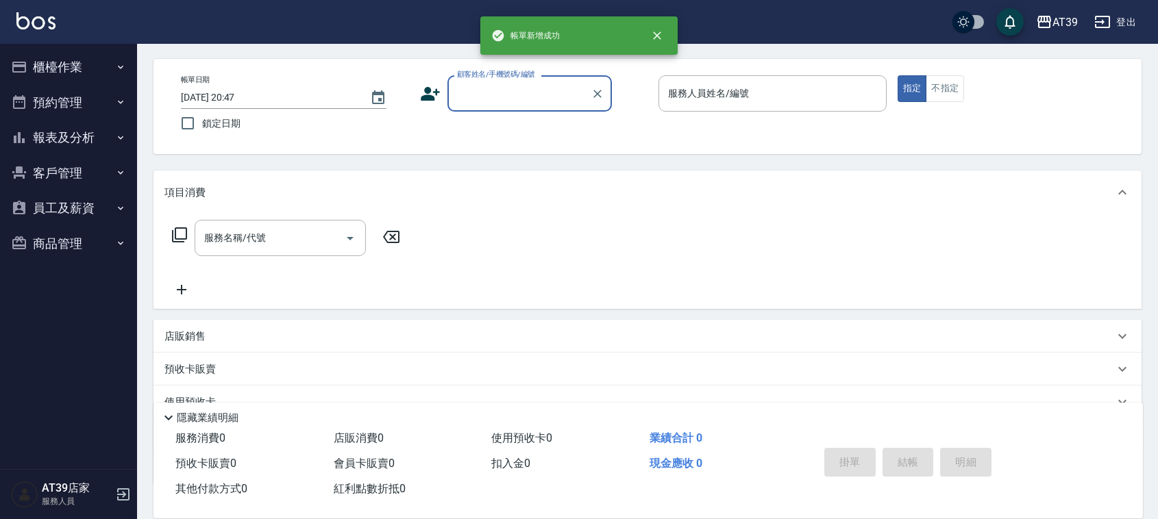
click at [483, 97] on input "顧客姓名/手機號碼/編號" at bounding box center [520, 94] width 132 height 24
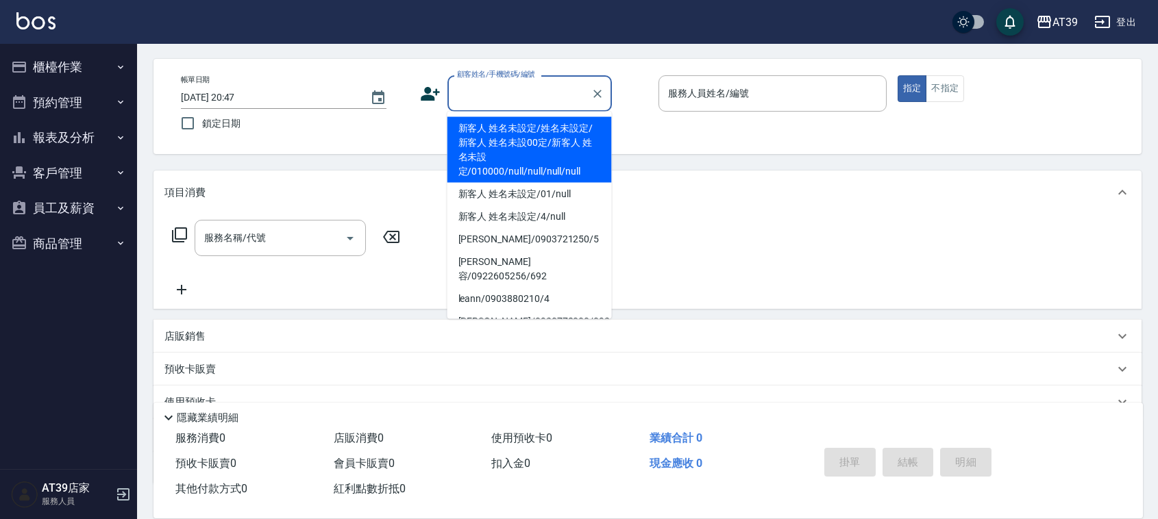
click at [499, 151] on li "新客人 姓名未設定/姓名未設定/新客人 姓名未設00定/新客人 姓名未設定/010000/null/null/null/null" at bounding box center [529, 150] width 164 height 66
type input "新客人 姓名未設定/姓名未設定/新客人 姓名未設00定/新客人 姓名未設定/010000/null/null/null/null"
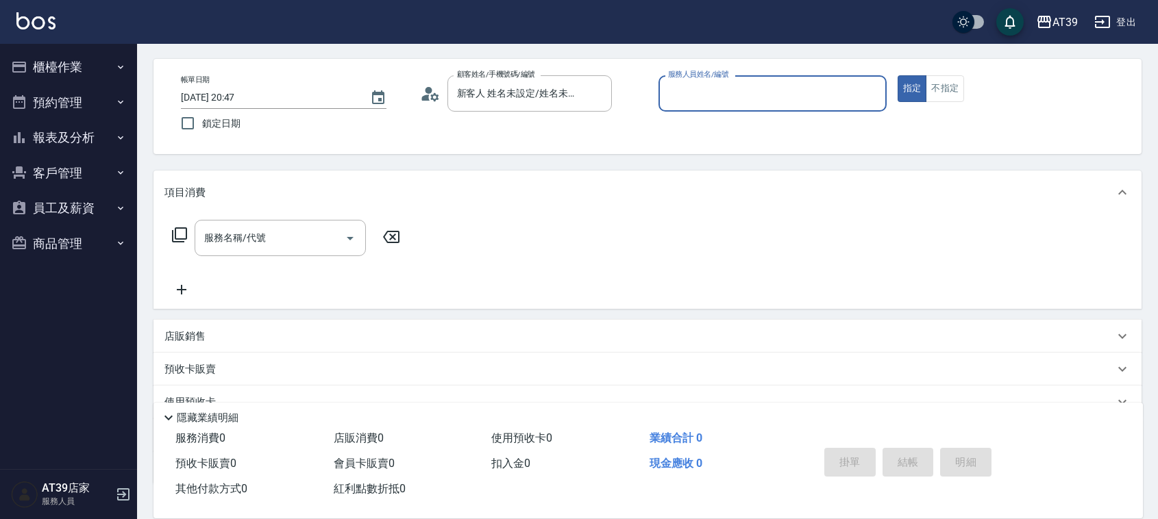
click at [685, 97] on input "服務人員姓名/編號" at bounding box center [773, 94] width 216 height 24
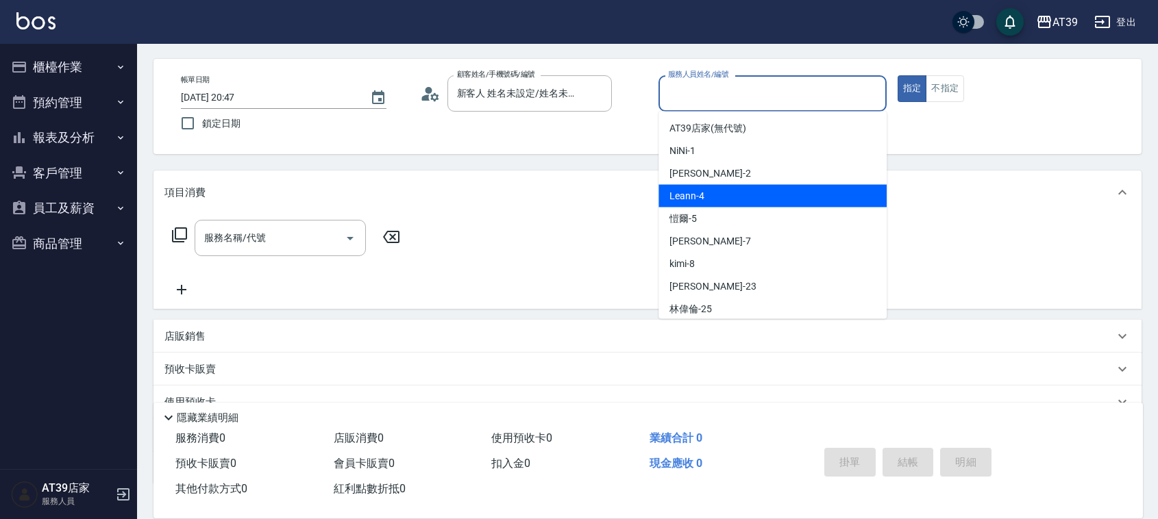
click at [707, 199] on div "Leann -4" at bounding box center [772, 196] width 228 height 23
type input "Leann-4"
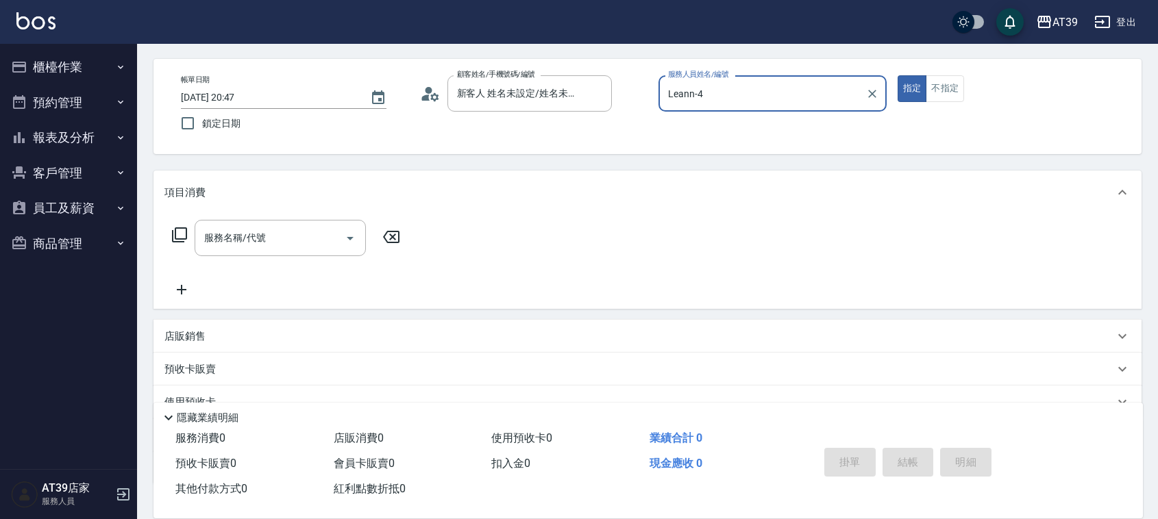
click at [177, 240] on icon at bounding box center [179, 235] width 16 height 16
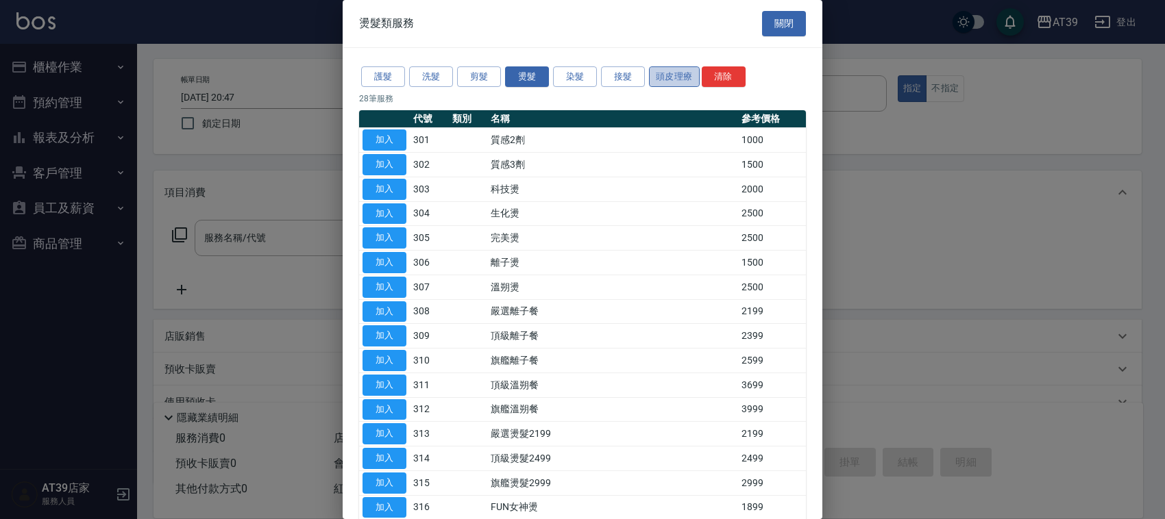
click at [672, 83] on button "頭皮理療" at bounding box center [674, 76] width 51 height 21
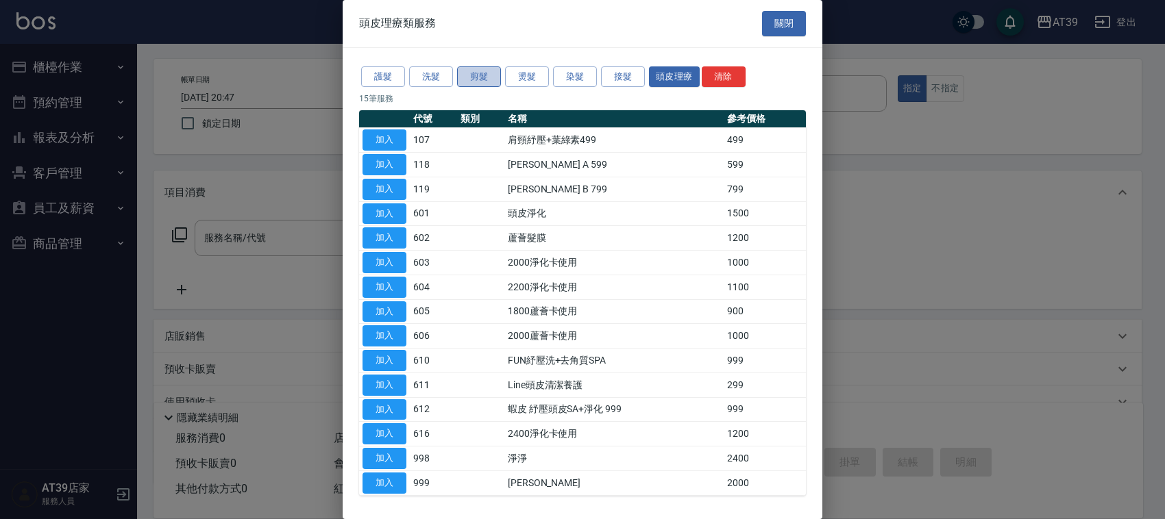
click at [466, 75] on button "剪髮" at bounding box center [479, 76] width 44 height 21
click at [771, 24] on button "關閉" at bounding box center [784, 23] width 44 height 25
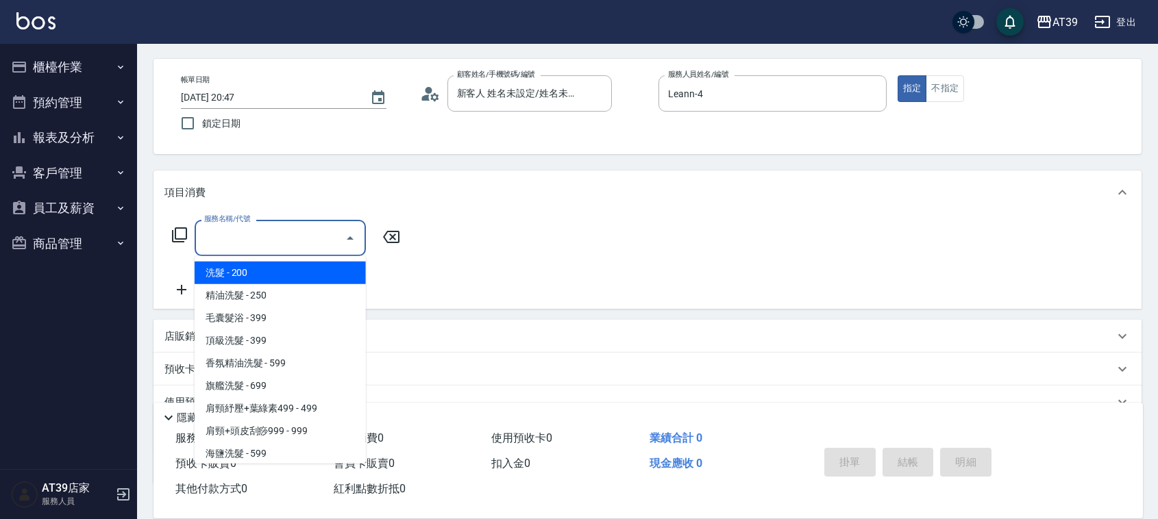
click at [252, 242] on input "服務名稱/代號" at bounding box center [270, 238] width 138 height 24
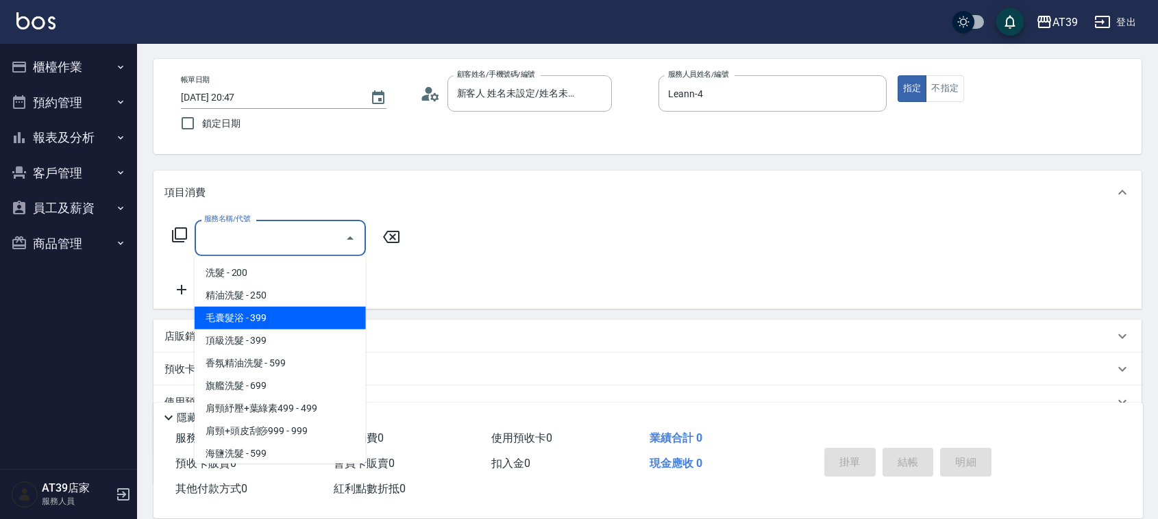
click at [271, 315] on span "毛囊髮浴 - 399" at bounding box center [280, 318] width 171 height 23
type input "毛囊髮浴(103)"
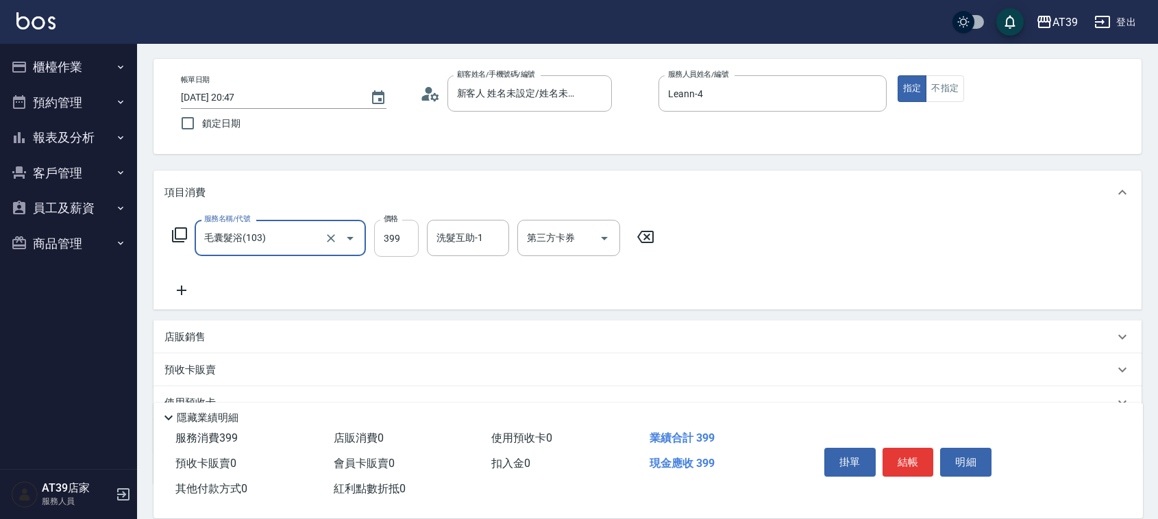
click at [392, 250] on input "399" at bounding box center [396, 238] width 45 height 37
type input "499"
click at [493, 234] on input "洗髮互助-1" at bounding box center [468, 238] width 70 height 24
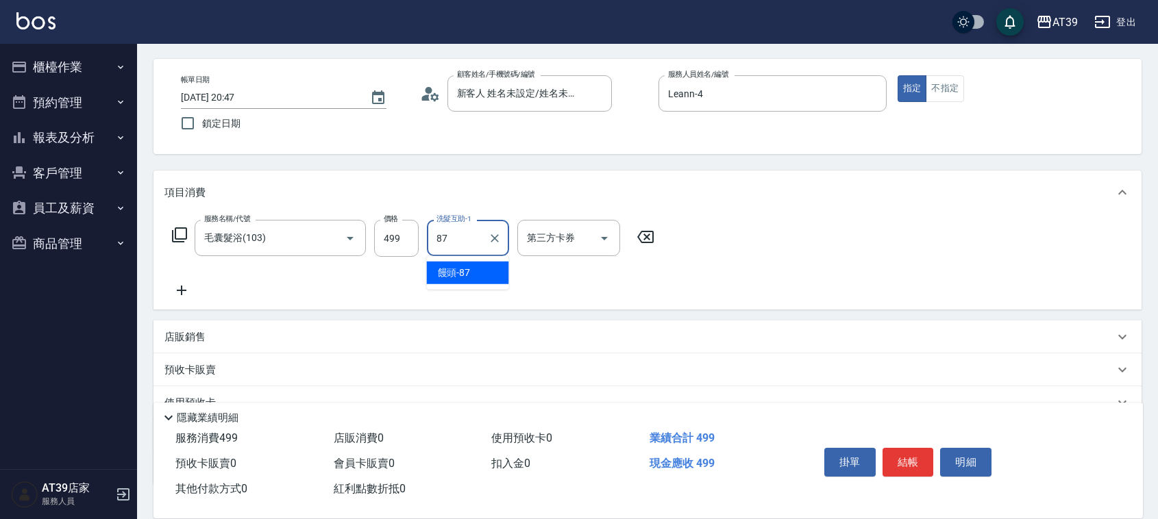
type input "饅頭-87"
click at [895, 460] on button "結帳" at bounding box center [907, 462] width 51 height 29
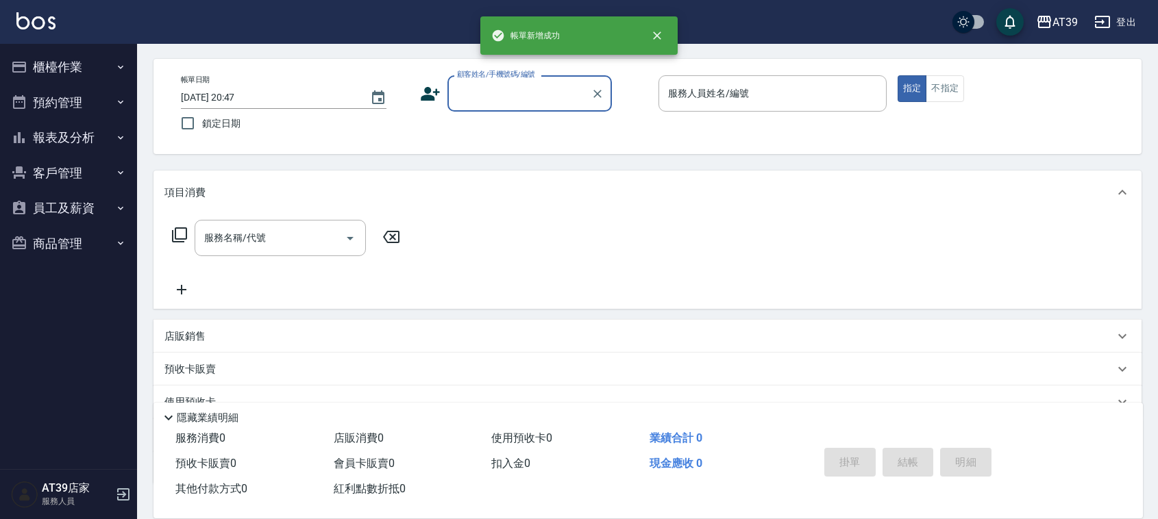
scroll to position [0, 0]
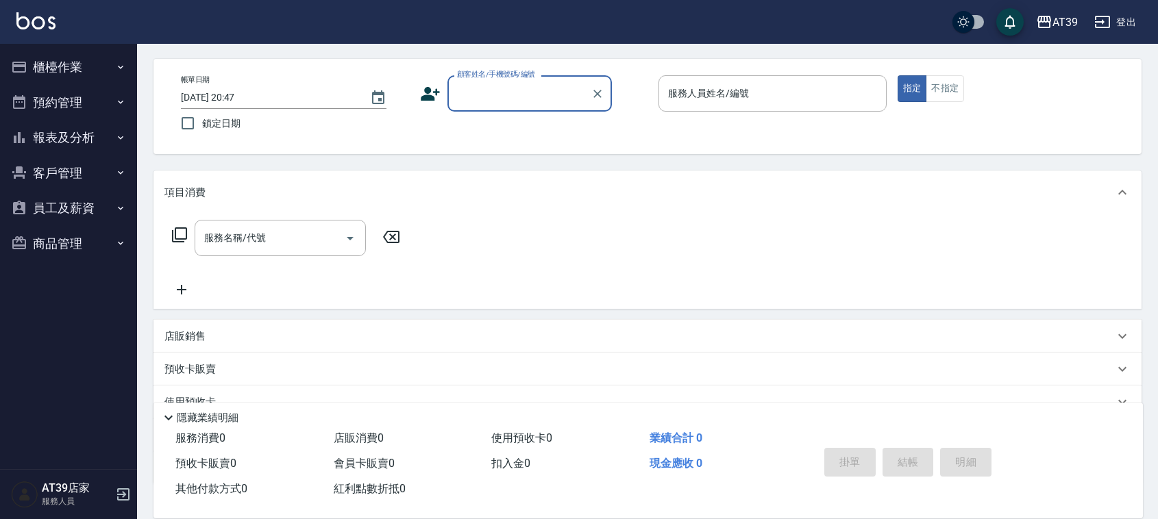
click at [97, 130] on button "報表及分析" at bounding box center [68, 138] width 126 height 36
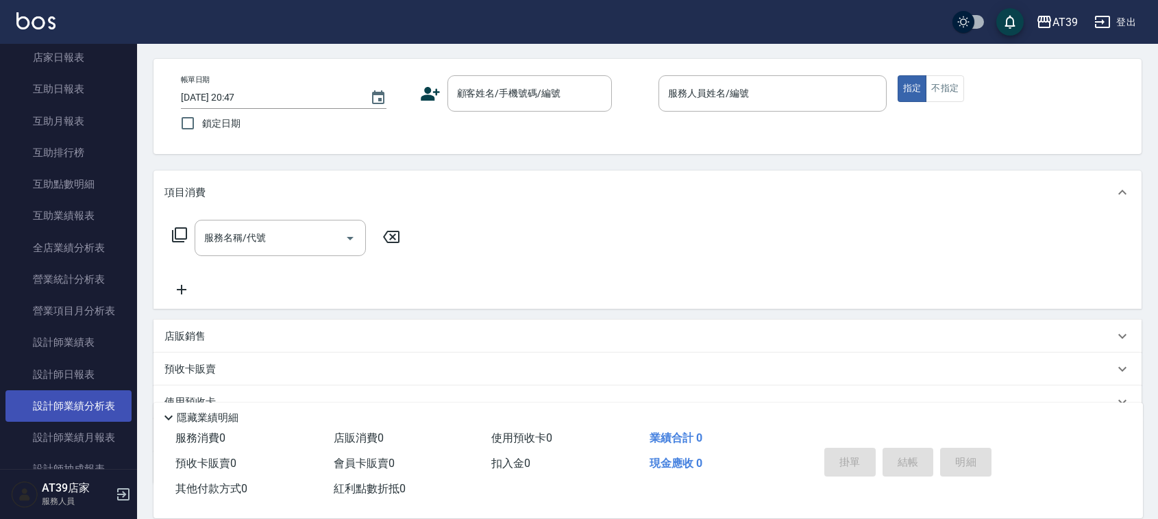
scroll to position [257, 0]
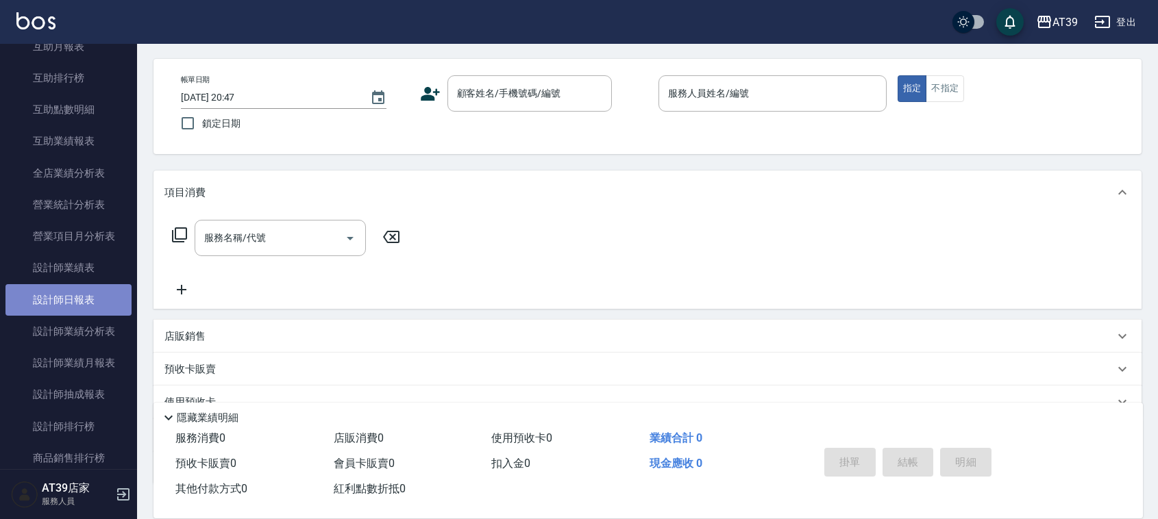
click at [108, 312] on link "設計師日報表" at bounding box center [68, 300] width 126 height 32
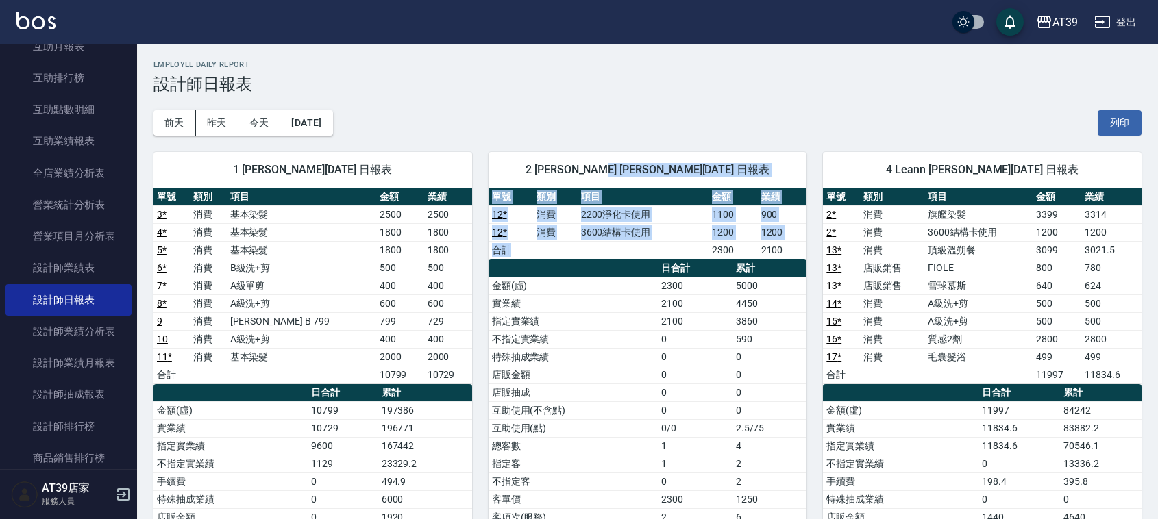
drag, startPoint x: 628, startPoint y: 160, endPoint x: 647, endPoint y: 245, distance: 87.9
click at [647, 245] on div "2 [PERSON_NAME] [PERSON_NAME][DATE] 日報表 單號 類別 項目 金額 業績 12 * 消費 2200淨化卡使用 1100 9…" at bounding box center [647, 356] width 319 height 409
click at [647, 245] on td "a dense table" at bounding box center [643, 250] width 131 height 18
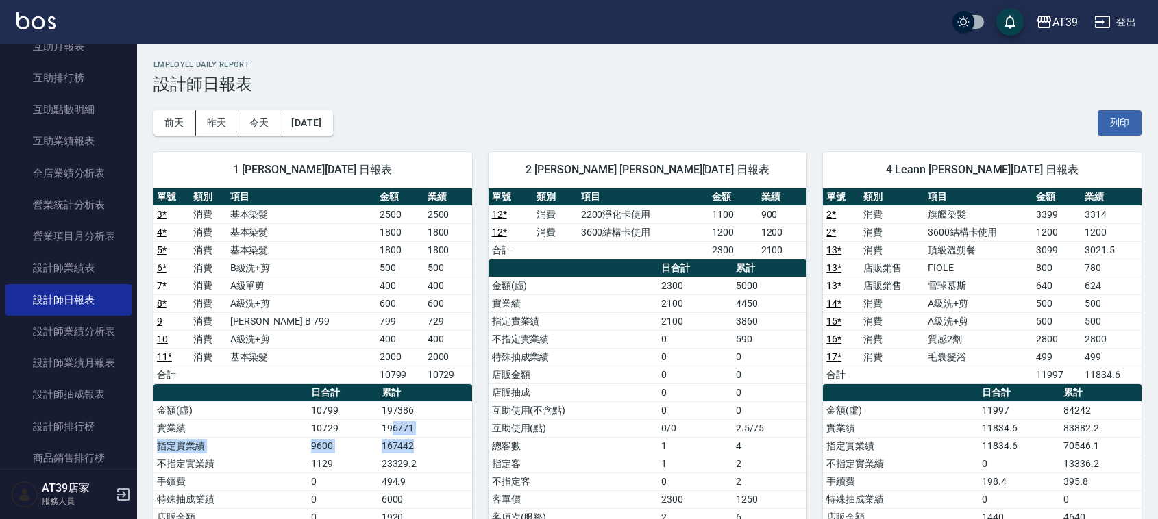
drag, startPoint x: 393, startPoint y: 432, endPoint x: 422, endPoint y: 447, distance: 33.1
click at [422, 447] on td "167442" at bounding box center [425, 446] width 94 height 18
click at [425, 449] on td "167442" at bounding box center [425, 446] width 94 height 18
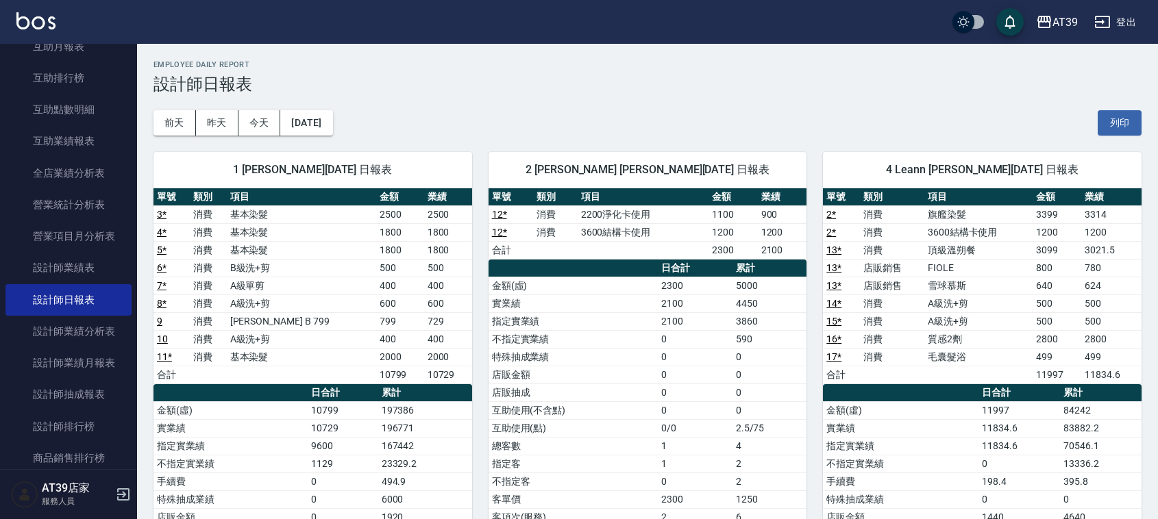
click at [425, 449] on td "167442" at bounding box center [425, 446] width 94 height 18
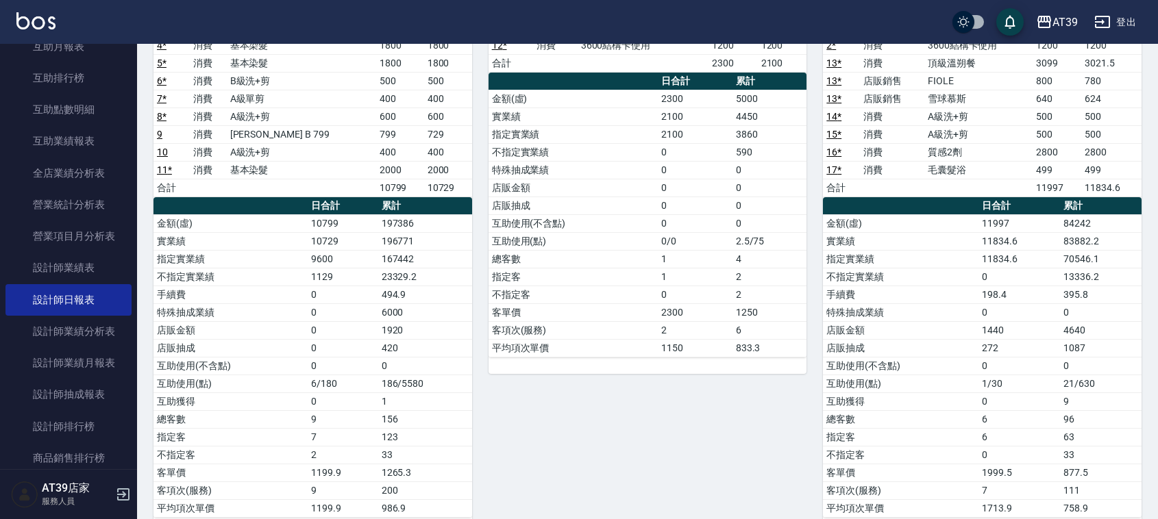
scroll to position [86, 0]
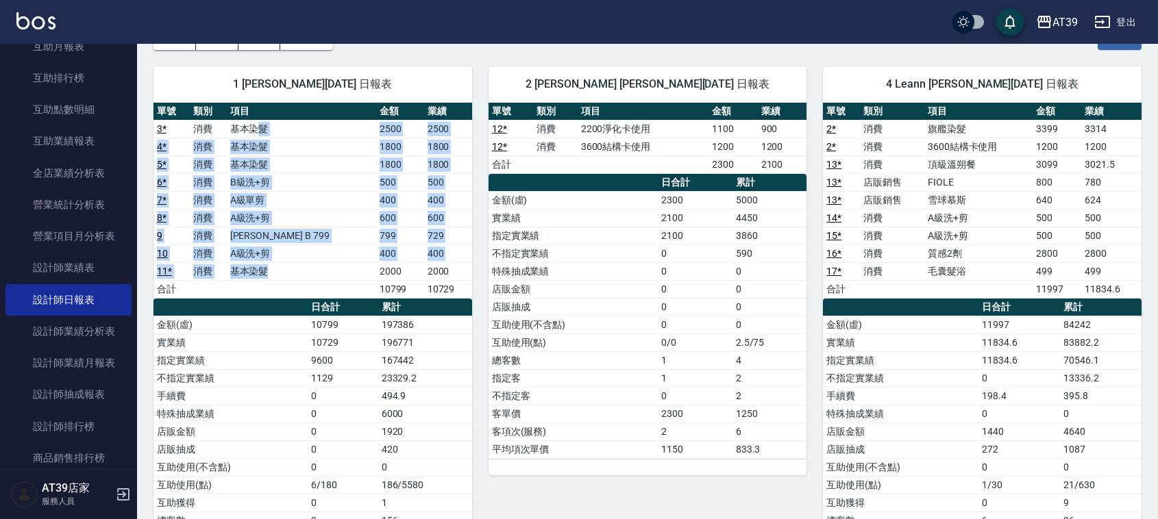
drag, startPoint x: 286, startPoint y: 129, endPoint x: 336, endPoint y: 281, distance: 159.9
click at [336, 281] on tbody "3 * 消費 基本染髮 2500 2500 4 * 消費 基本染髮 1800 1800 5 * 消費 基本染髮 1800 1800 6 * 消費 B級洗+剪 …" at bounding box center [312, 209] width 319 height 178
click at [336, 280] on td "基本染髮" at bounding box center [301, 271] width 149 height 18
drag, startPoint x: 336, startPoint y: 281, endPoint x: 257, endPoint y: 106, distance: 191.6
click at [257, 106] on table "單號 類別 項目 金額 業績 3 * 消費 基本染髮 2500 2500 4 * 消費 基本染髮 1800 1800 5 * 消費 基本染髮 1800 180…" at bounding box center [312, 201] width 319 height 196
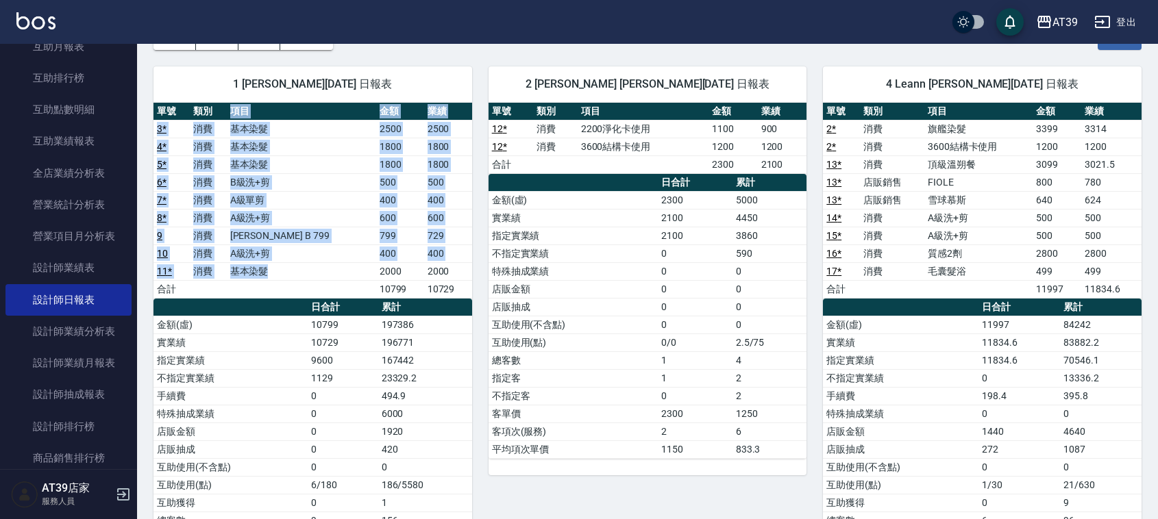
click at [262, 106] on th "項目" at bounding box center [301, 112] width 149 height 18
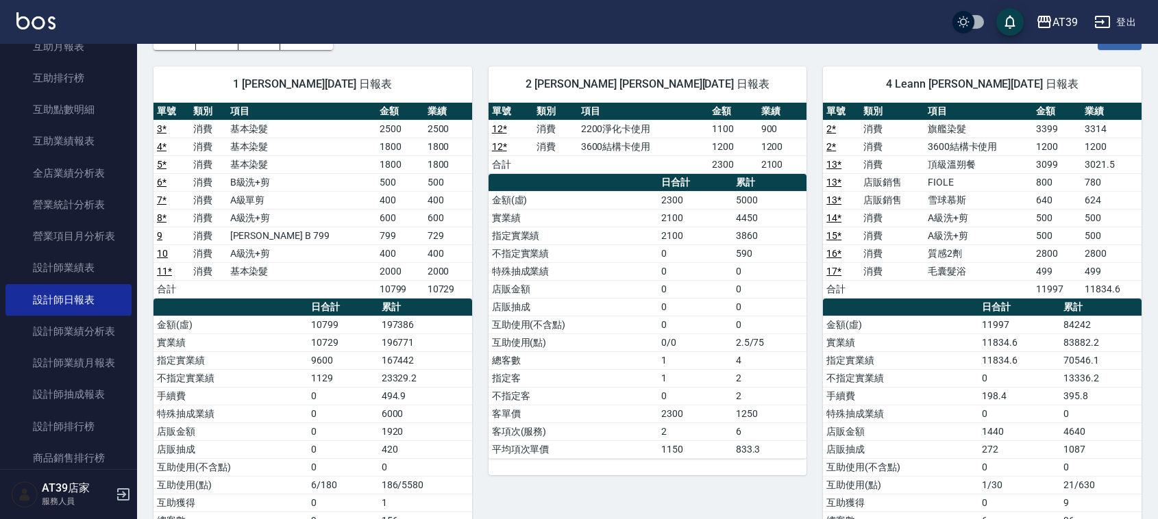
click at [1090, 295] on td "11834.6" at bounding box center [1111, 289] width 60 height 18
drag, startPoint x: 1127, startPoint y: 298, endPoint x: 1041, endPoint y: 292, distance: 85.9
click at [1041, 292] on tr "合計 11997 11834.6" at bounding box center [982, 289] width 319 height 18
click at [1041, 292] on td "11997" at bounding box center [1056, 289] width 49 height 18
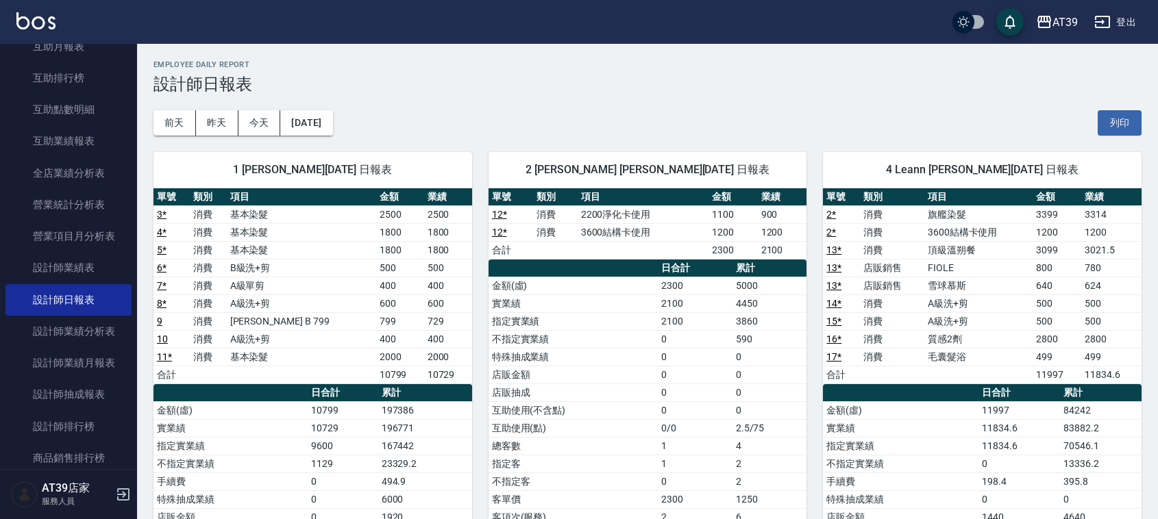
scroll to position [257, 0]
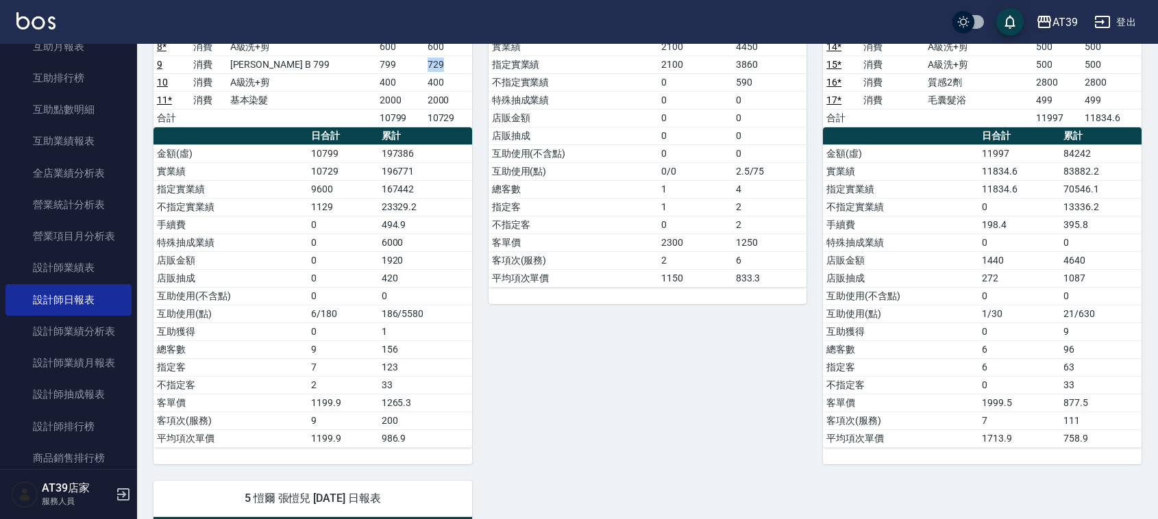
drag, startPoint x: 429, startPoint y: 69, endPoint x: 408, endPoint y: 60, distance: 22.1
click at [408, 60] on tr "9 消費 [PERSON_NAME] B 799 799 729" at bounding box center [312, 64] width 319 height 18
click at [464, 118] on td "10729" at bounding box center [448, 118] width 48 height 18
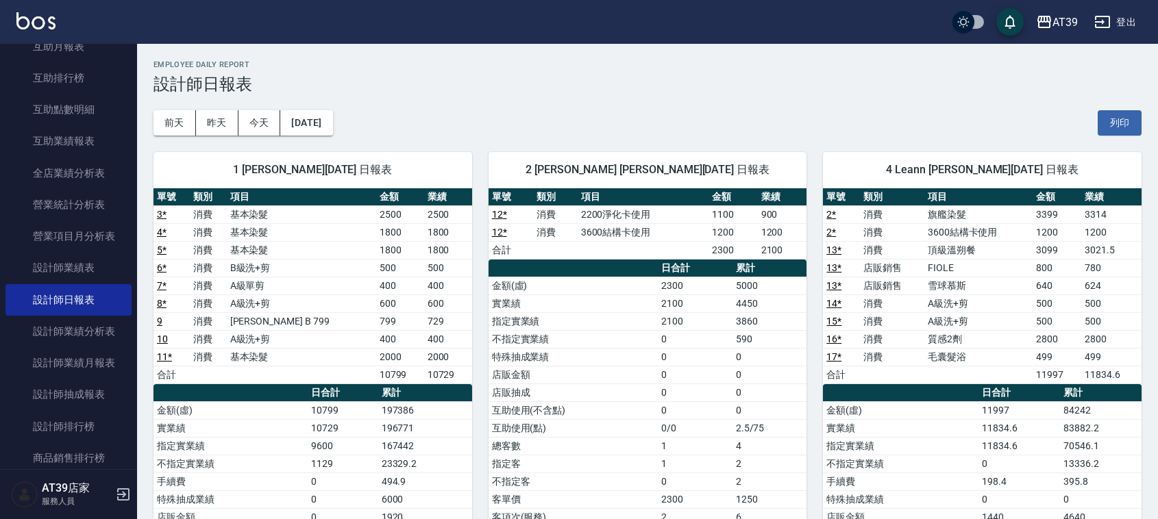
click at [402, 112] on div "[DATE] [DATE] [DATE] [DATE] 列印" at bounding box center [647, 123] width 988 height 58
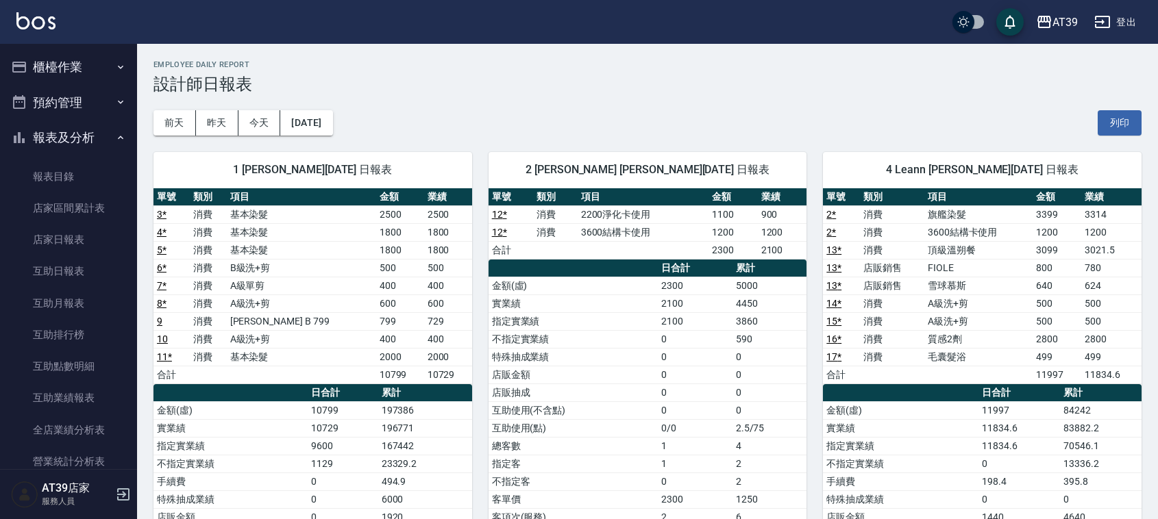
click at [74, 59] on button "櫃檯作業" at bounding box center [68, 67] width 126 height 36
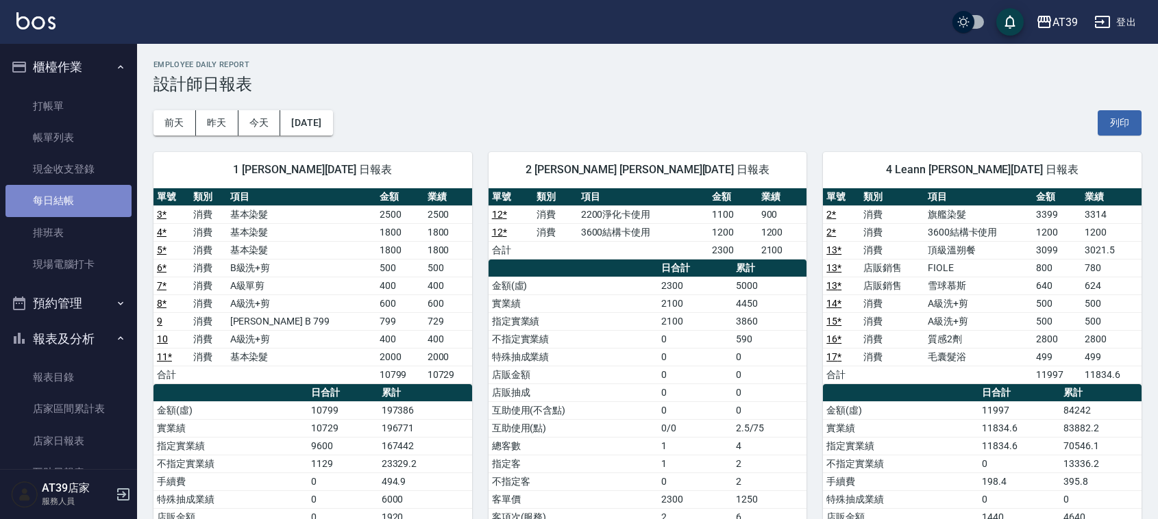
click at [83, 210] on link "每日結帳" at bounding box center [68, 201] width 126 height 32
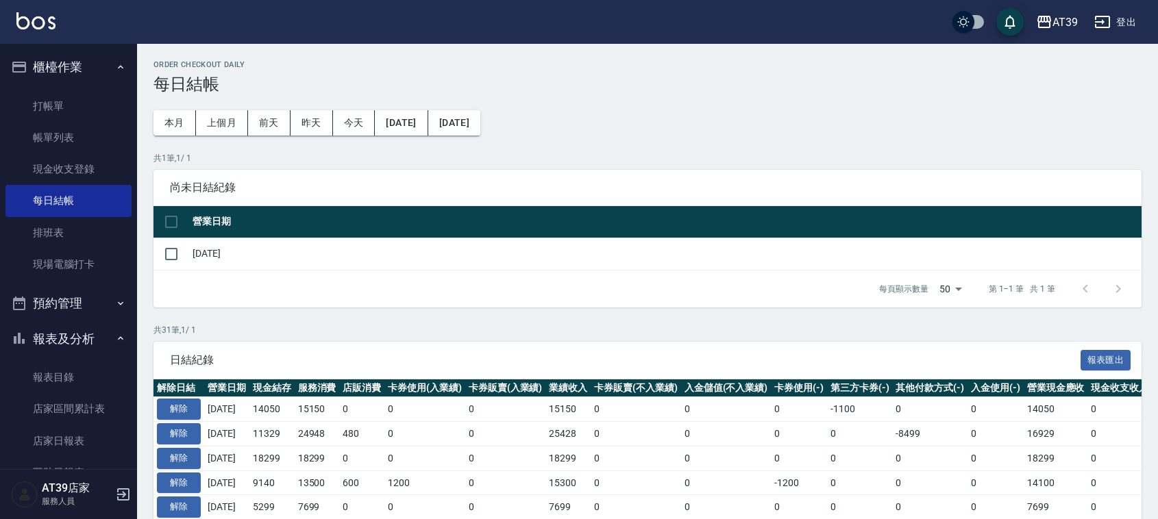
click at [197, 247] on td "[DATE]" at bounding box center [665, 254] width 952 height 32
drag, startPoint x: 193, startPoint y: 253, endPoint x: 166, endPoint y: 254, distance: 26.7
click at [182, 249] on tr "[DATE]" at bounding box center [647, 254] width 988 height 32
drag, startPoint x: 166, startPoint y: 254, endPoint x: 199, endPoint y: 266, distance: 34.2
click at [166, 254] on input "checkbox" at bounding box center [171, 254] width 29 height 29
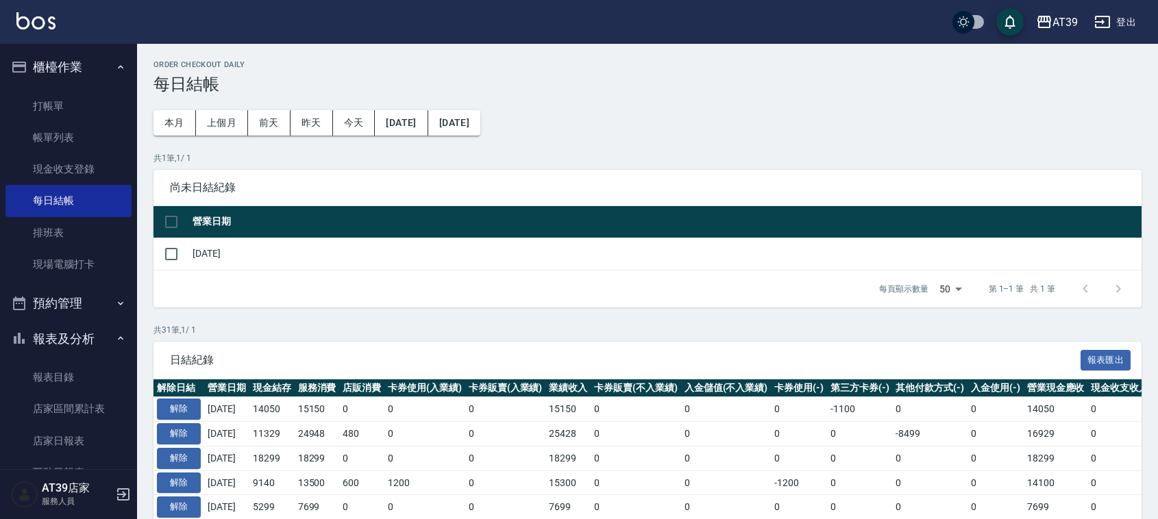
checkbox input "true"
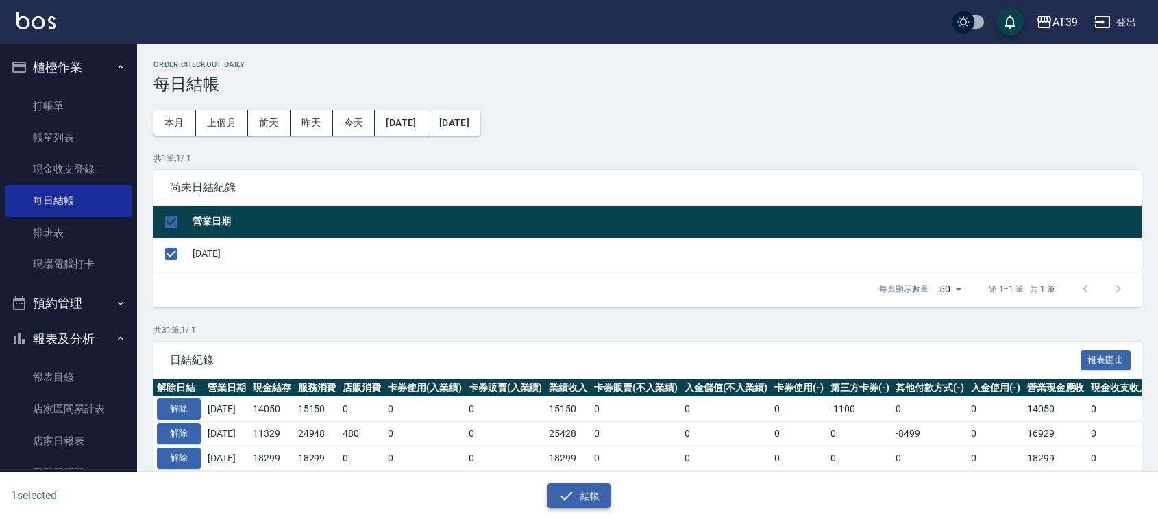
click at [593, 502] on button "結帳" at bounding box center [579, 496] width 64 height 25
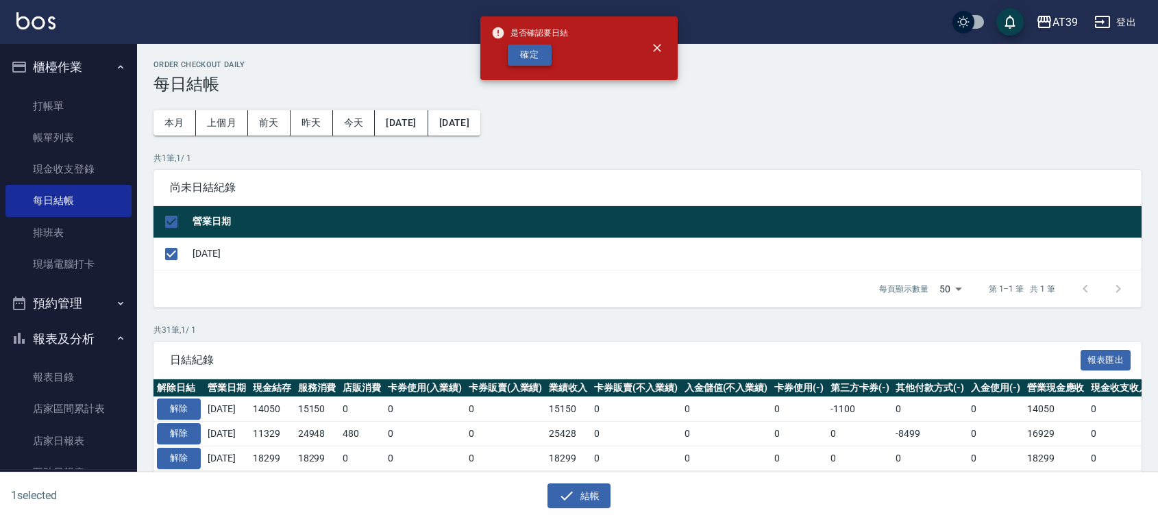
click at [533, 62] on button "確定" at bounding box center [530, 55] width 44 height 21
checkbox input "false"
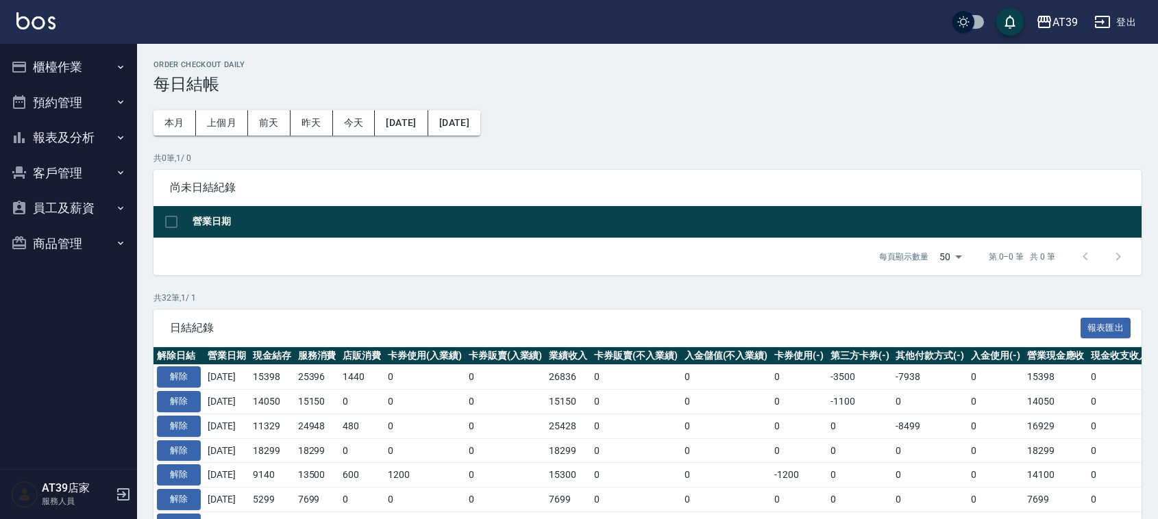
click at [122, 137] on icon "button" at bounding box center [120, 137] width 5 height 3
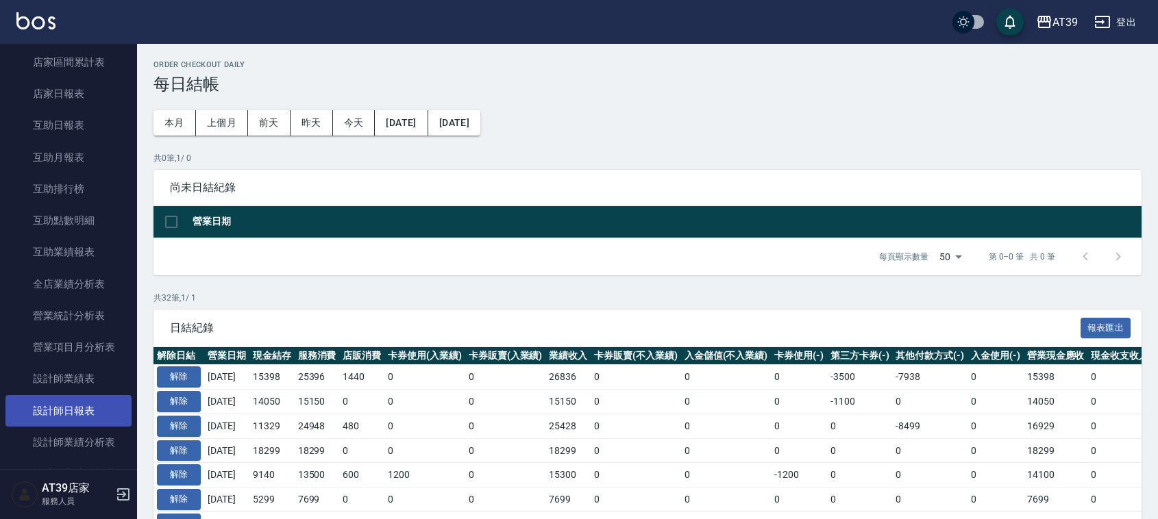
scroll to position [171, 0]
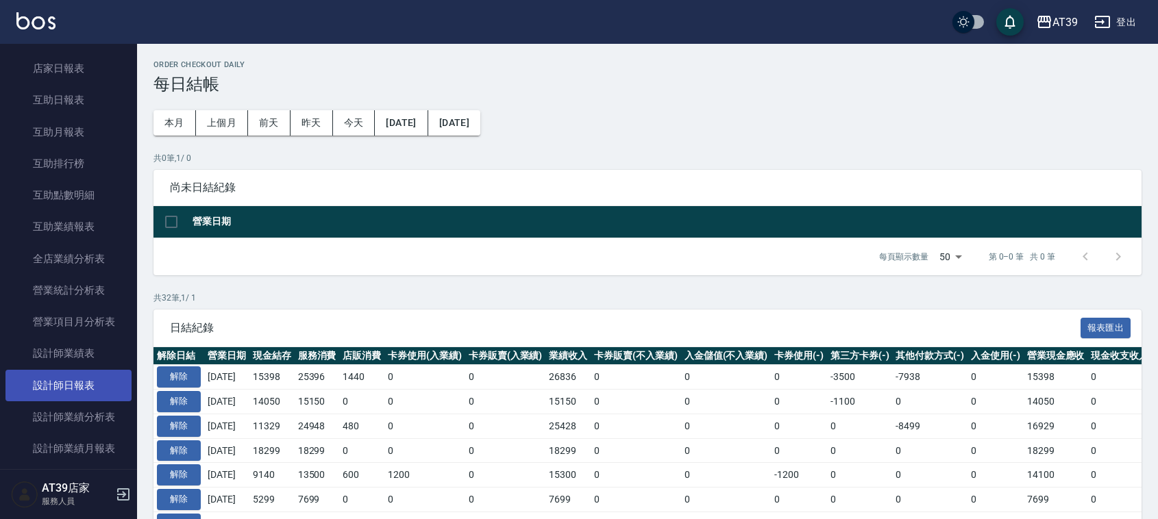
click at [101, 372] on link "設計師日報表" at bounding box center [68, 386] width 126 height 32
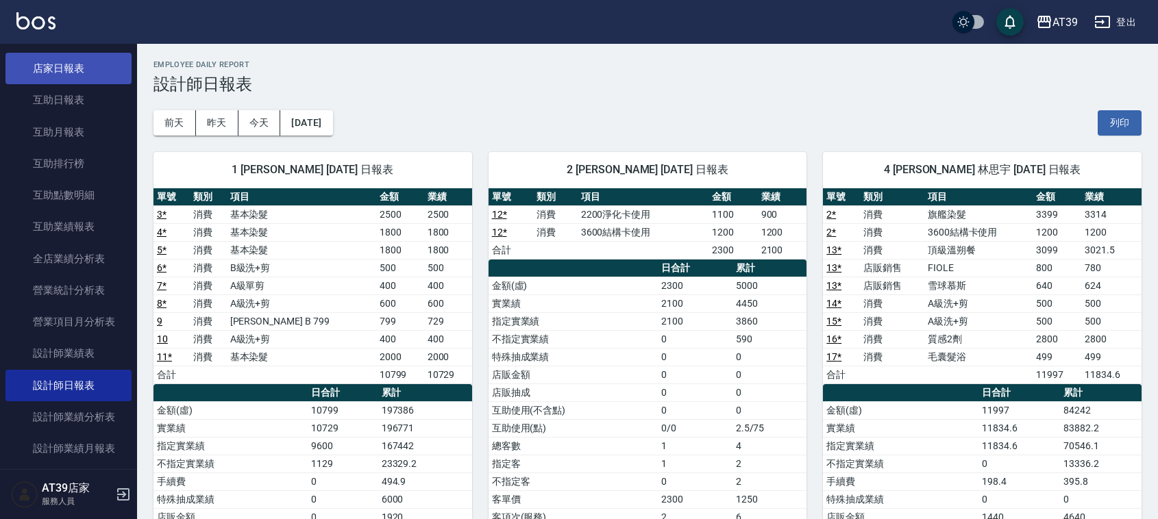
click at [67, 62] on link "店家日報表" at bounding box center [68, 69] width 126 height 32
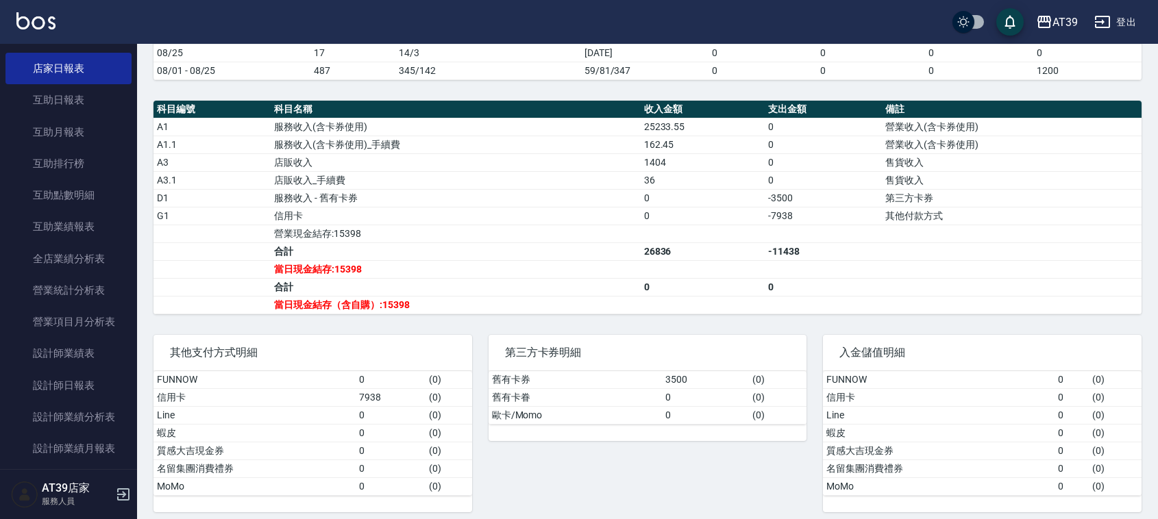
scroll to position [390, 0]
